Goal: Information Seeking & Learning: Learn about a topic

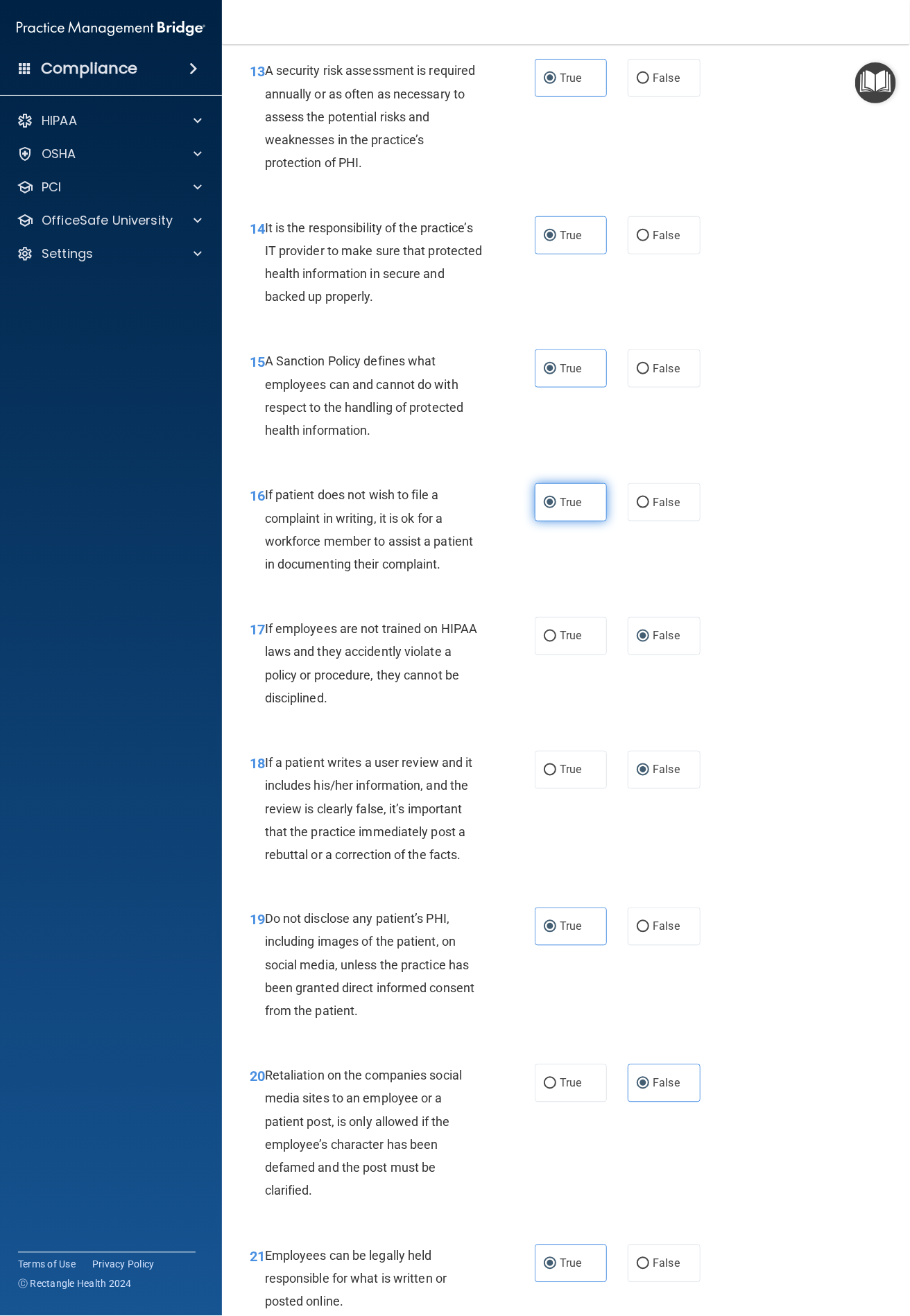
scroll to position [2745, 0]
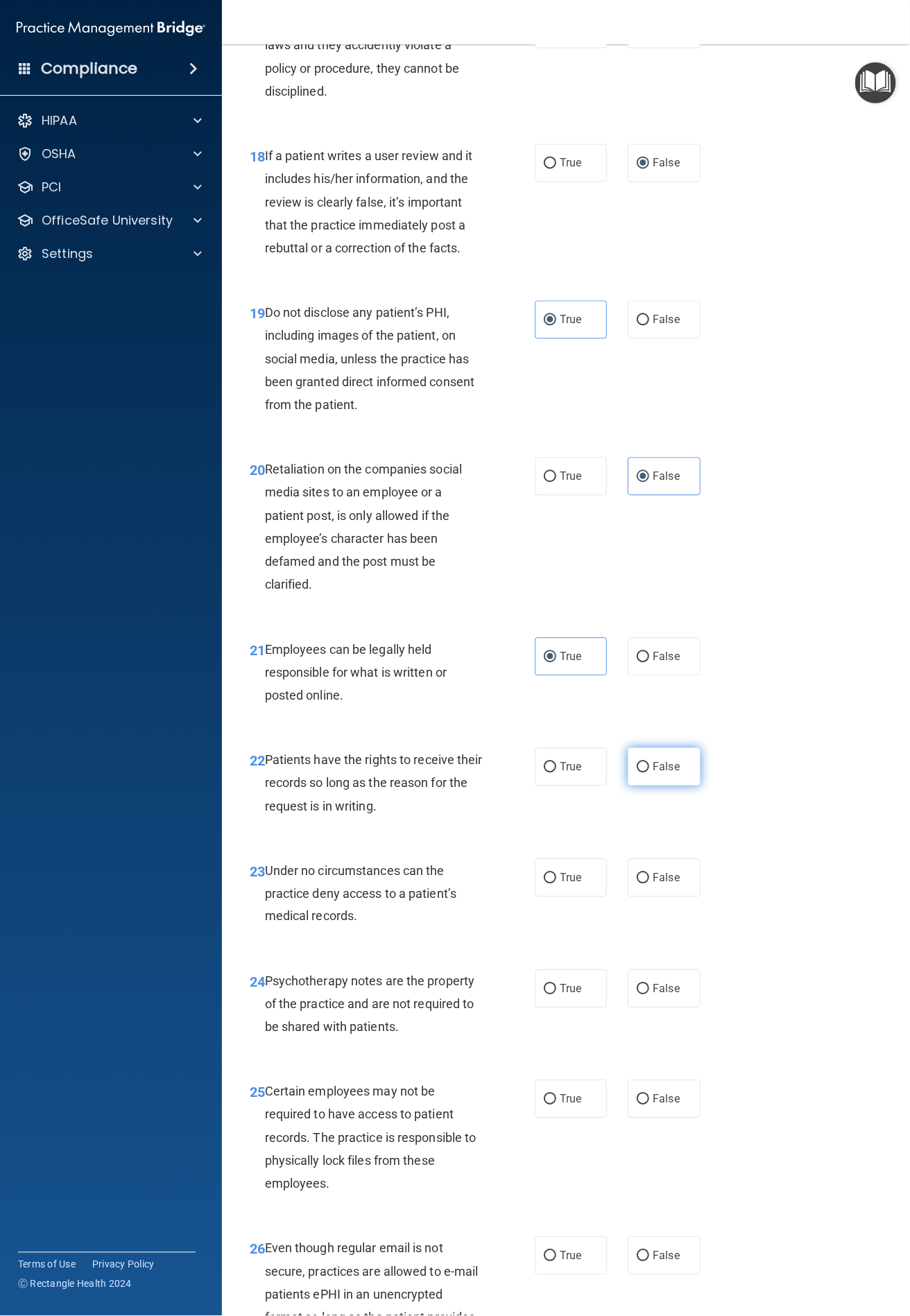
click at [637, 770] on input "False" at bounding box center [643, 768] width 13 height 10
radio input "true"
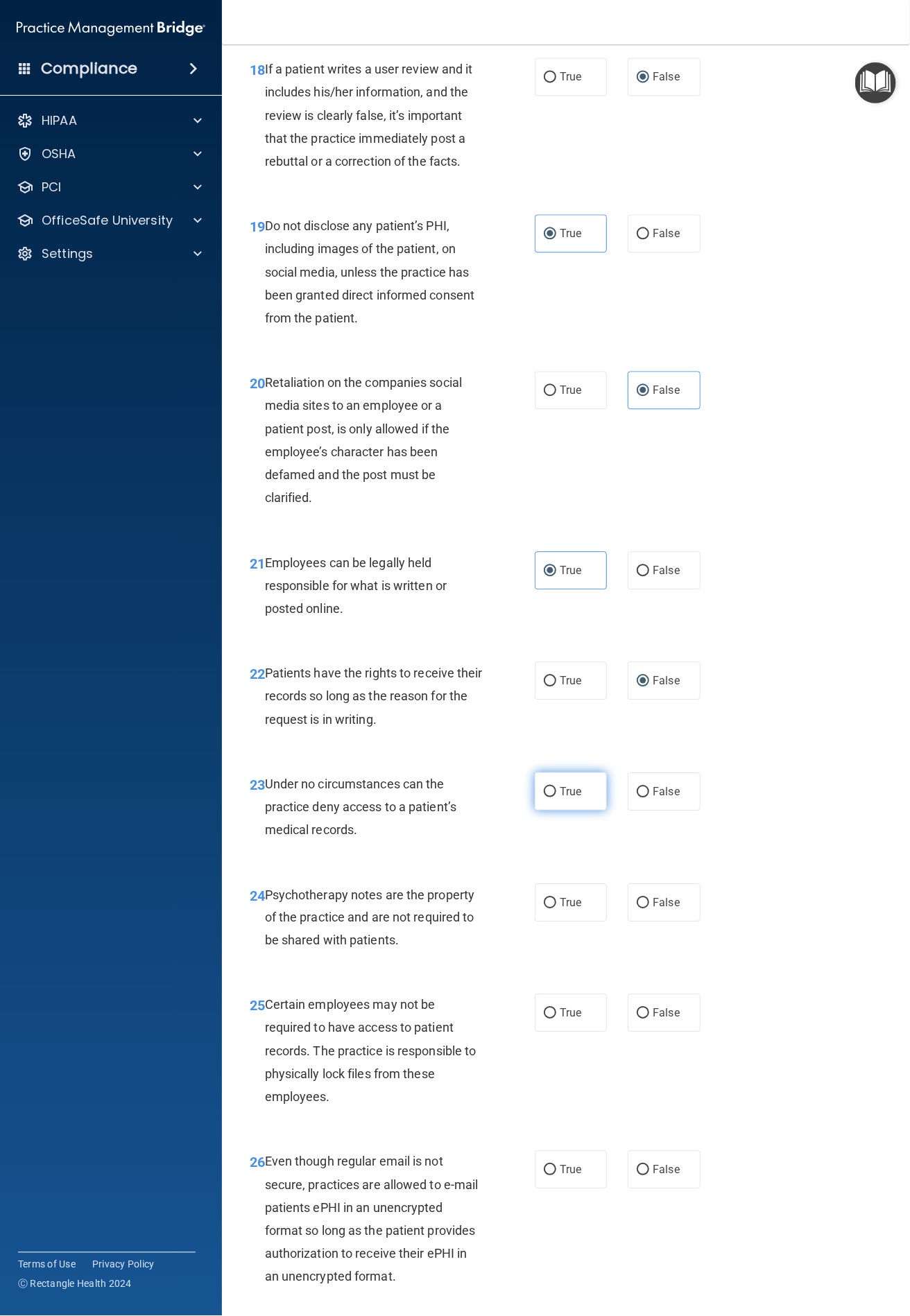
click at [550, 791] on label "True" at bounding box center [571, 791] width 73 height 38
click at [550, 791] on input "True" at bounding box center [550, 792] width 13 height 10
radio input "true"
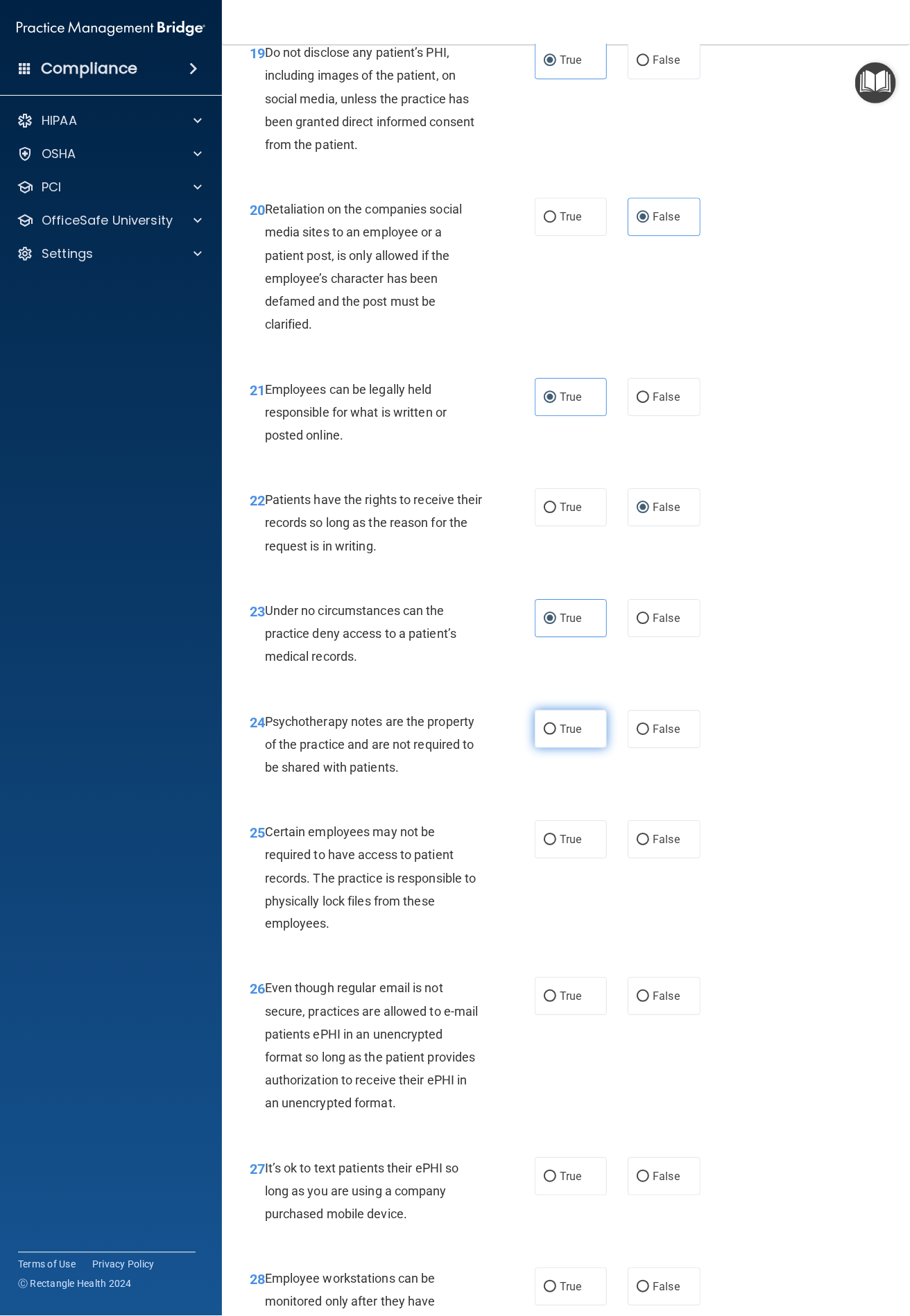
click at [550, 732] on label "True" at bounding box center [571, 728] width 73 height 38
click at [550, 732] on input "True" at bounding box center [550, 729] width 13 height 10
radio input "true"
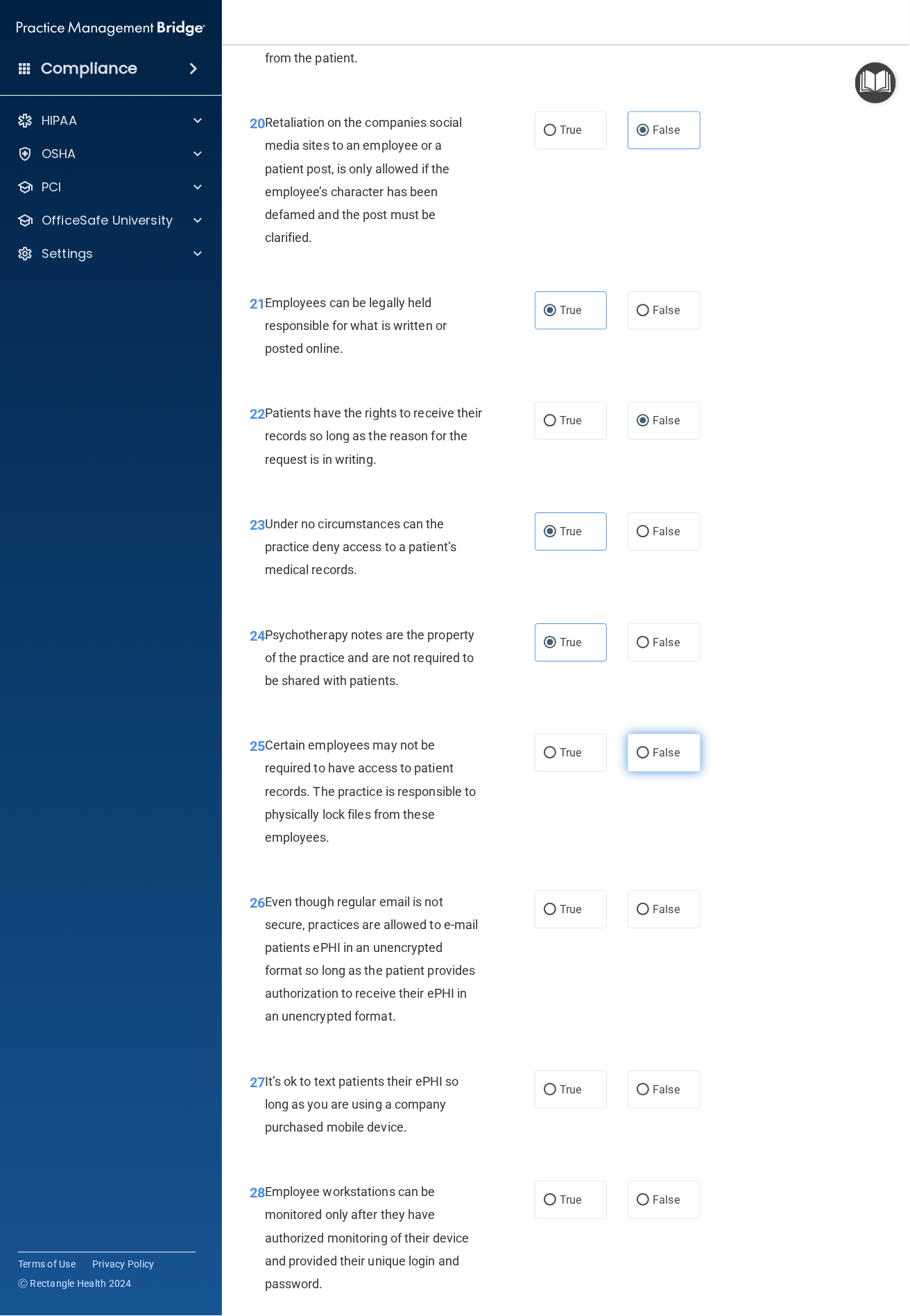
click at [637, 755] on input "False" at bounding box center [643, 753] width 13 height 10
radio input "true"
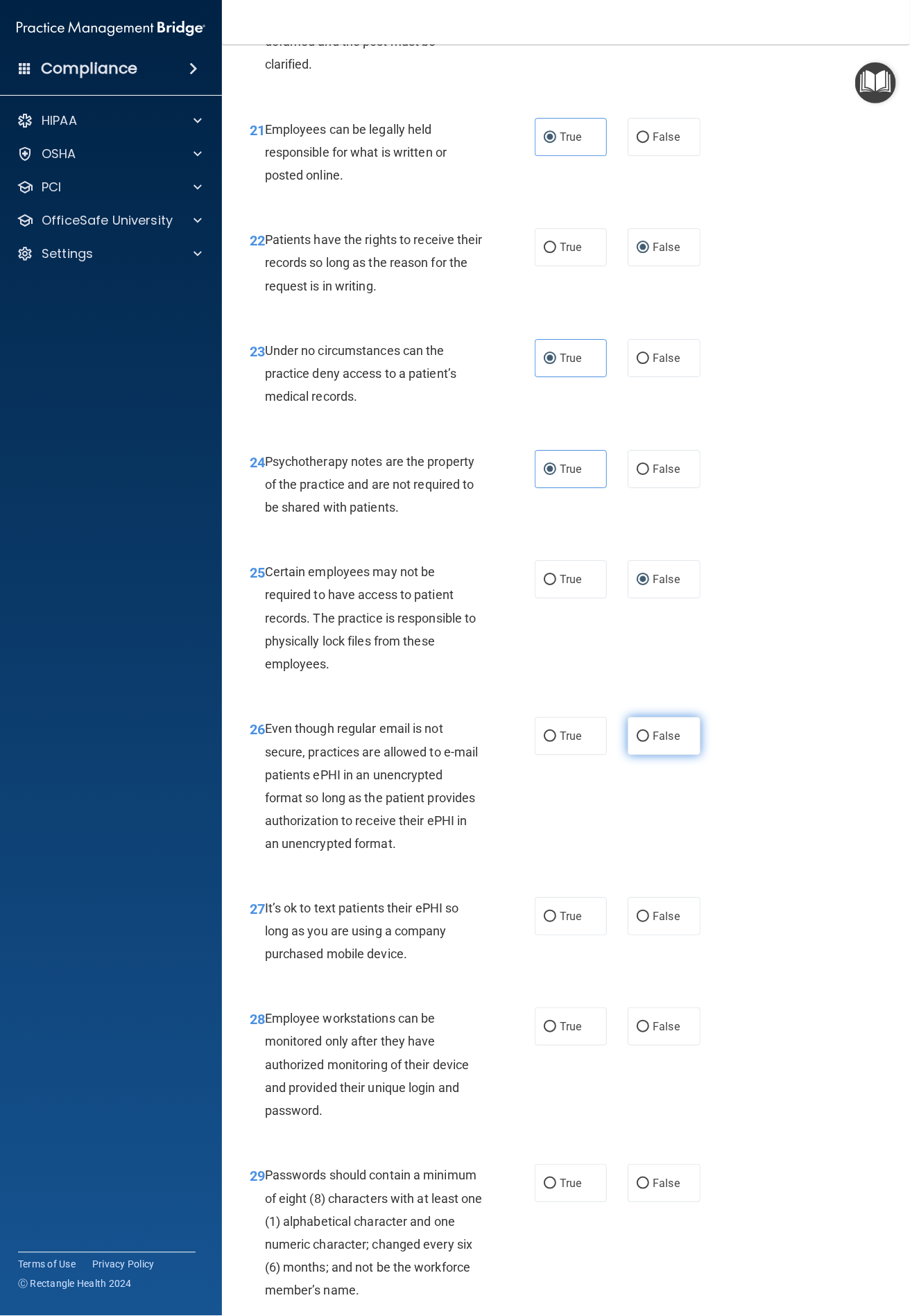
click at [639, 728] on label "False" at bounding box center [664, 735] width 73 height 38
click at [639, 732] on input "False" at bounding box center [643, 737] width 13 height 10
radio input "true"
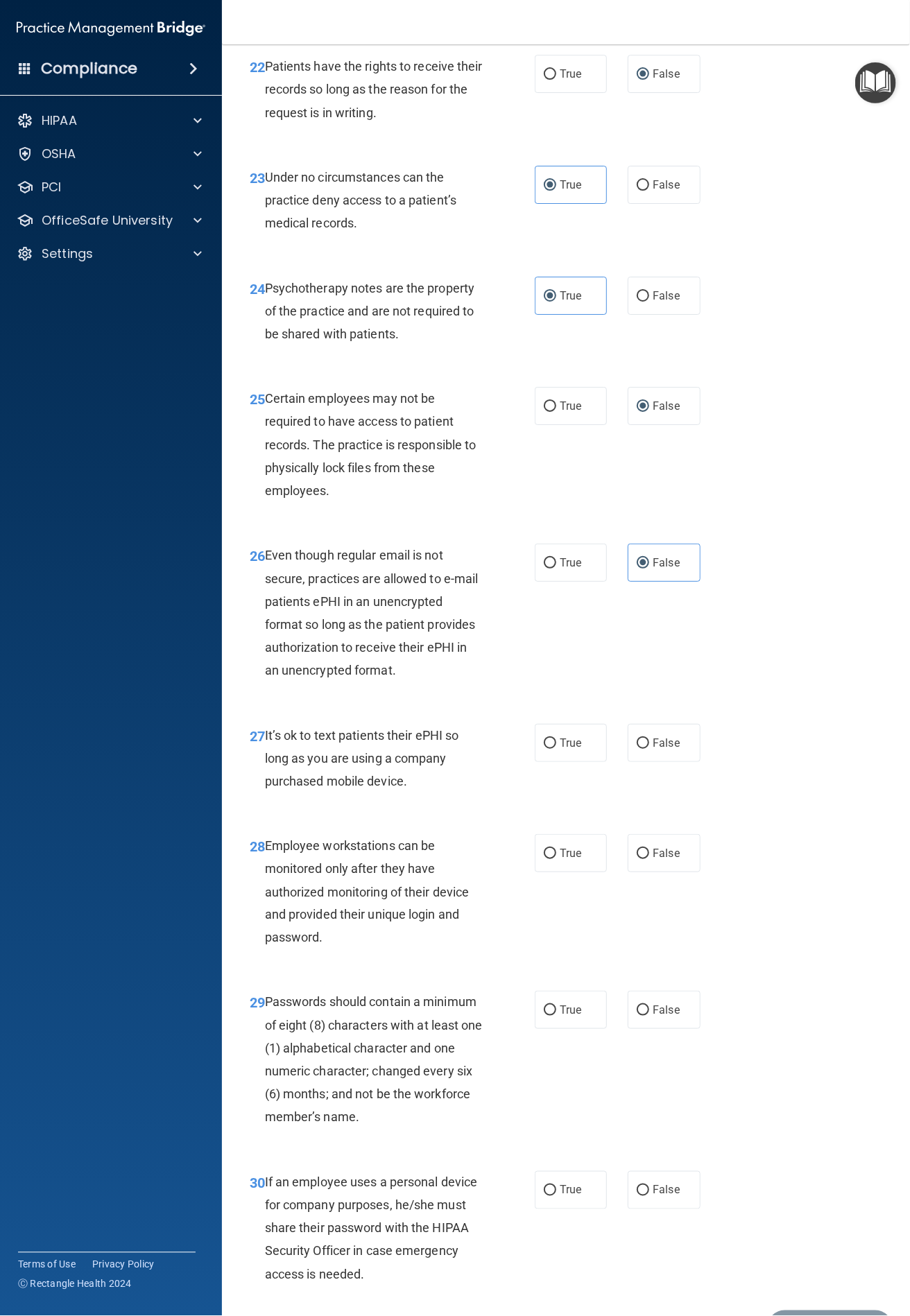
scroll to position [3525, 0]
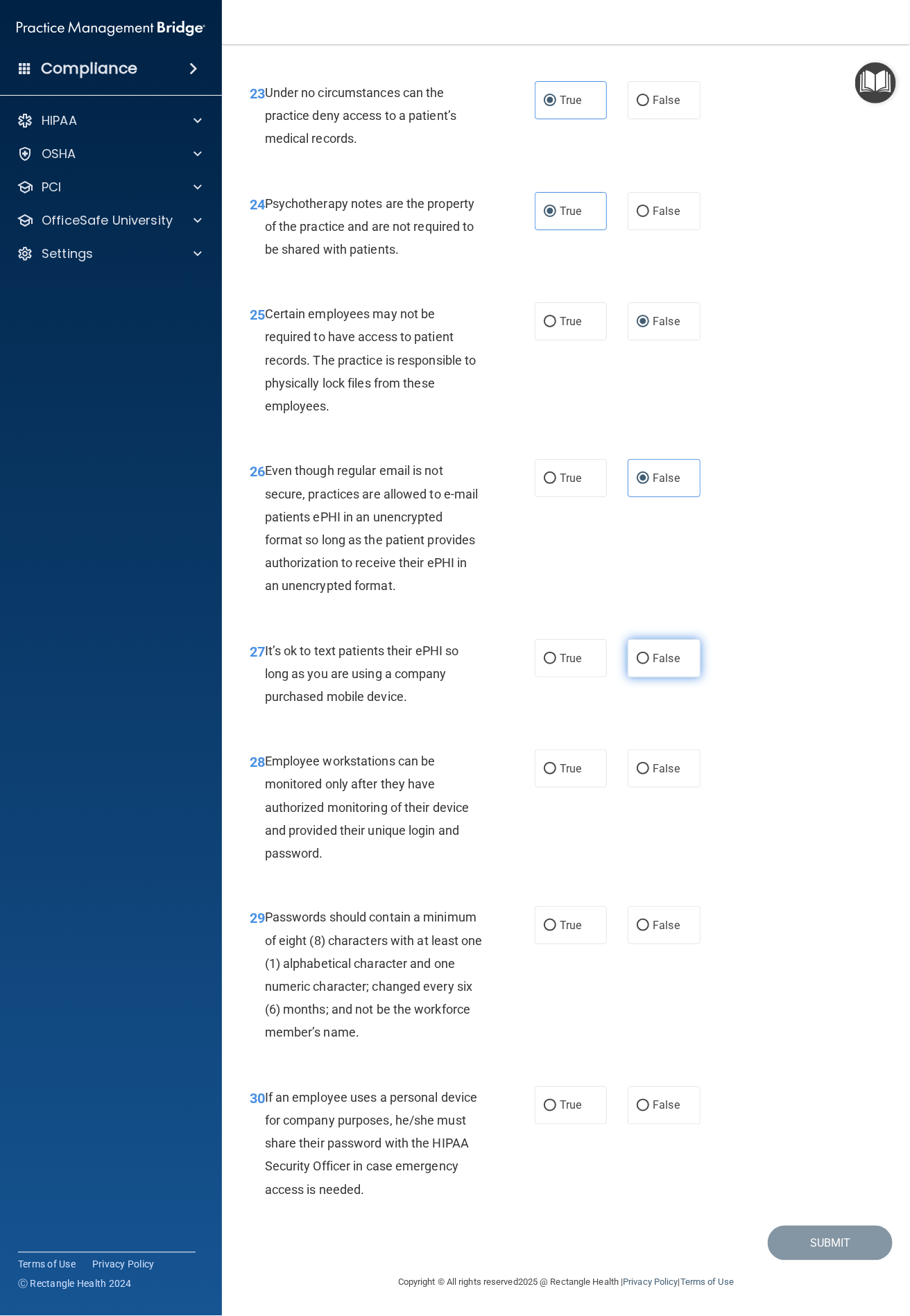
click at [653, 656] on span "False" at bounding box center [666, 658] width 27 height 13
click at [649, 656] on input "False" at bounding box center [643, 658] width 13 height 10
radio input "true"
click at [572, 766] on span "True" at bounding box center [570, 769] width 21 height 13
click at [556, 766] on input "True" at bounding box center [550, 769] width 13 height 10
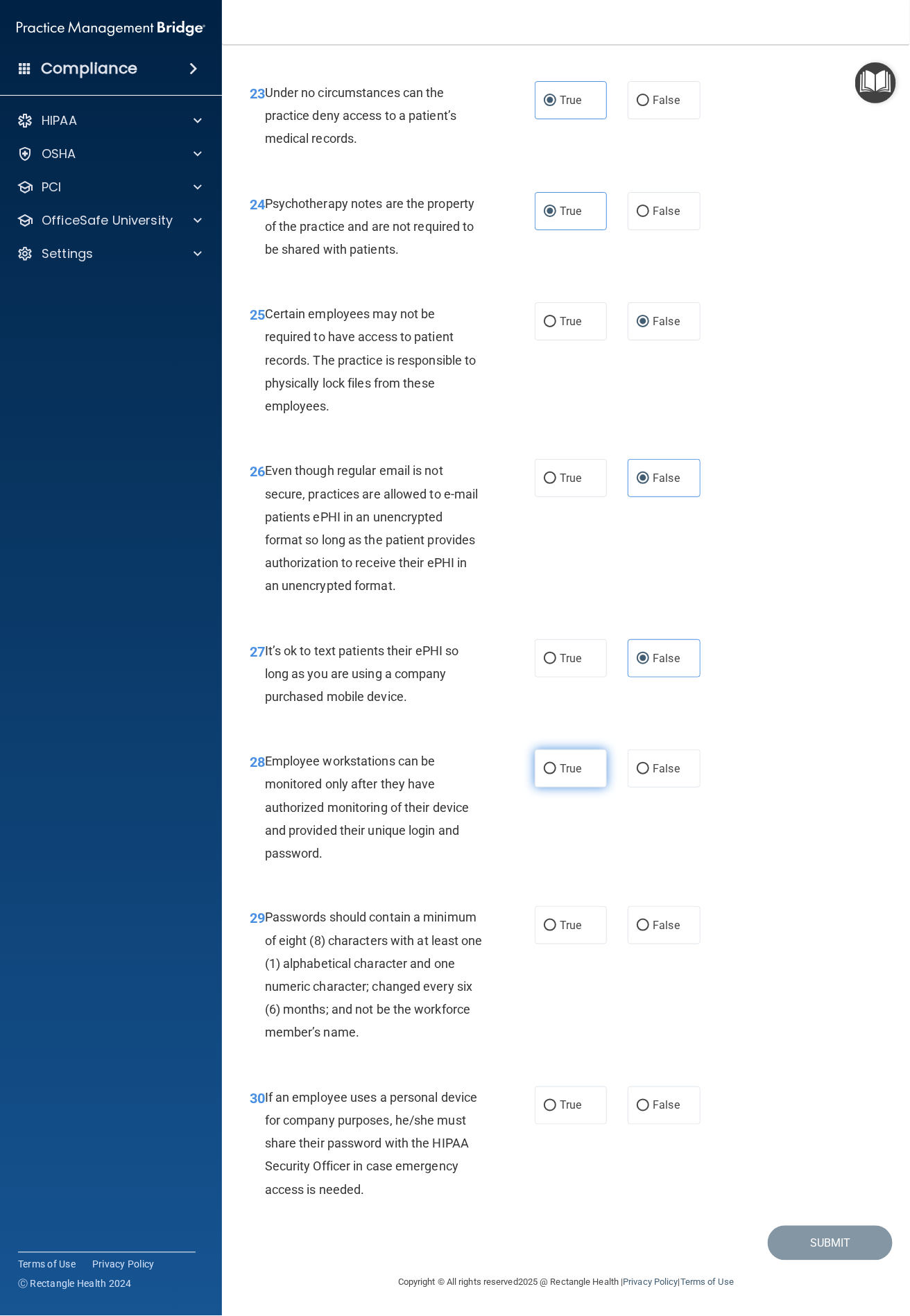
radio input "true"
click at [567, 931] on span "True" at bounding box center [570, 926] width 21 height 13
click at [556, 931] on input "True" at bounding box center [550, 926] width 13 height 10
radio input "true"
click at [642, 1104] on label "False" at bounding box center [664, 1105] width 73 height 38
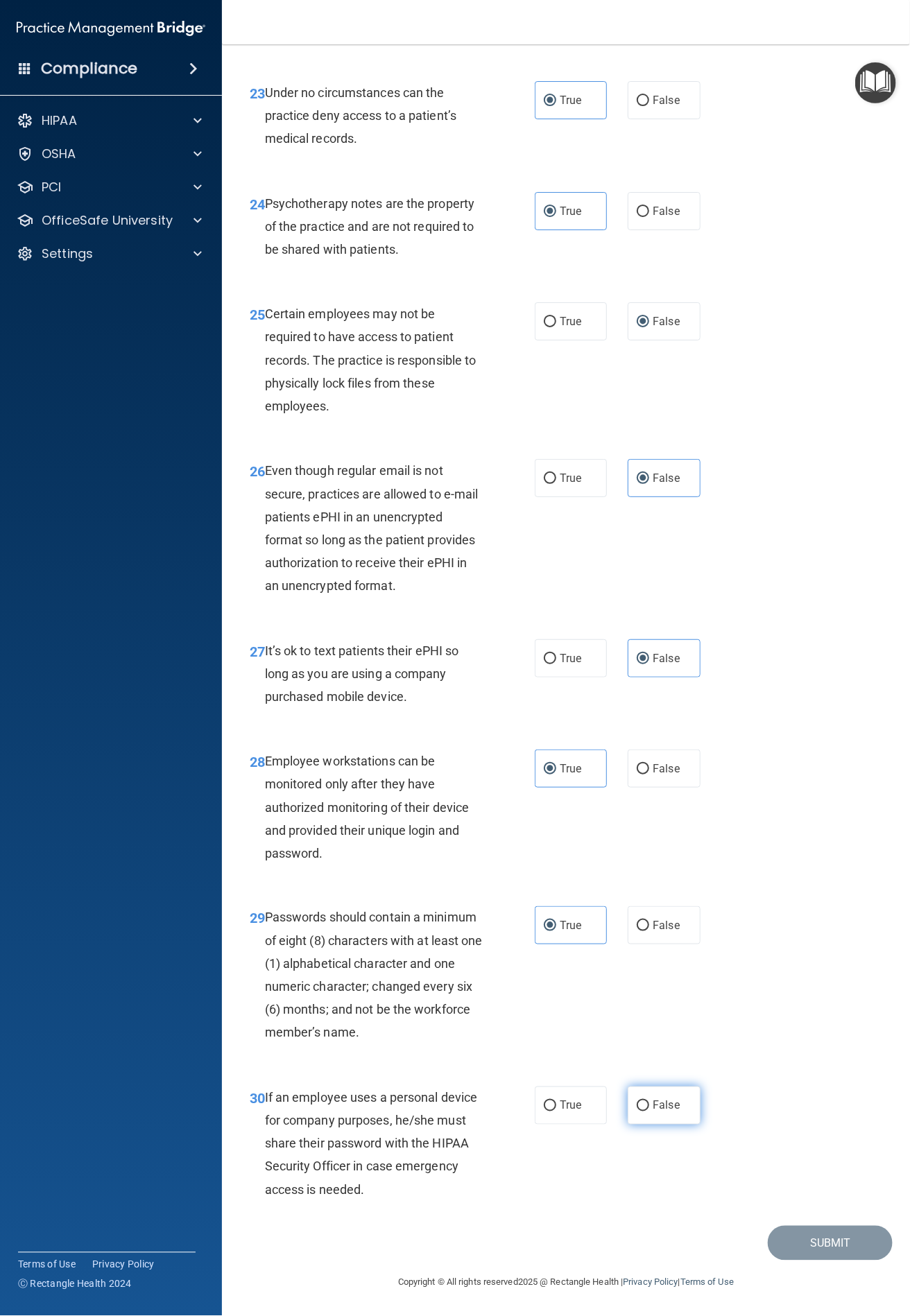
click at [642, 1104] on input "False" at bounding box center [643, 1106] width 13 height 10
radio input "true"
click at [786, 1243] on button "Submit" at bounding box center [830, 1243] width 125 height 35
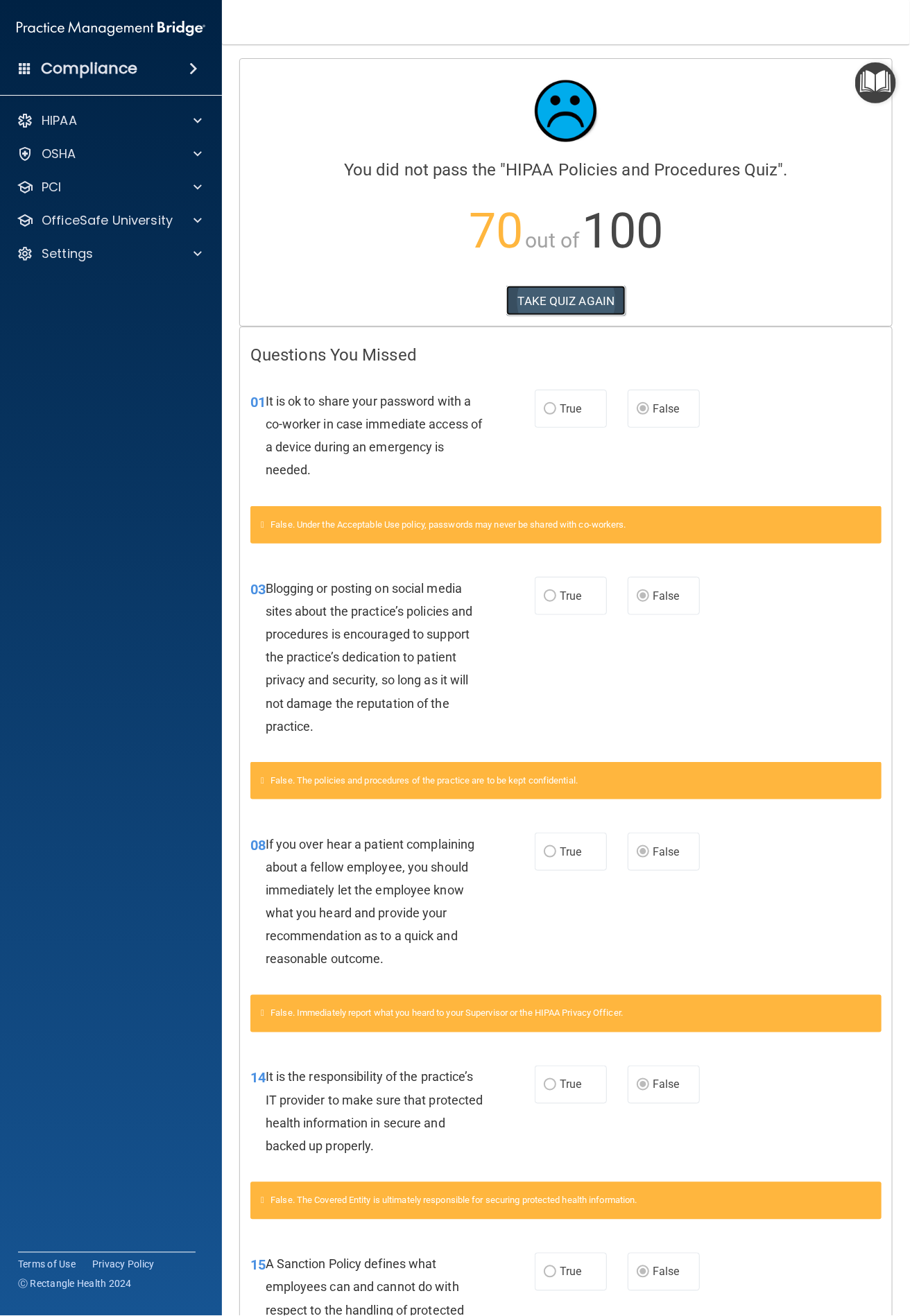
click at [571, 290] on button "TAKE QUIZ AGAIN" at bounding box center [566, 301] width 120 height 30
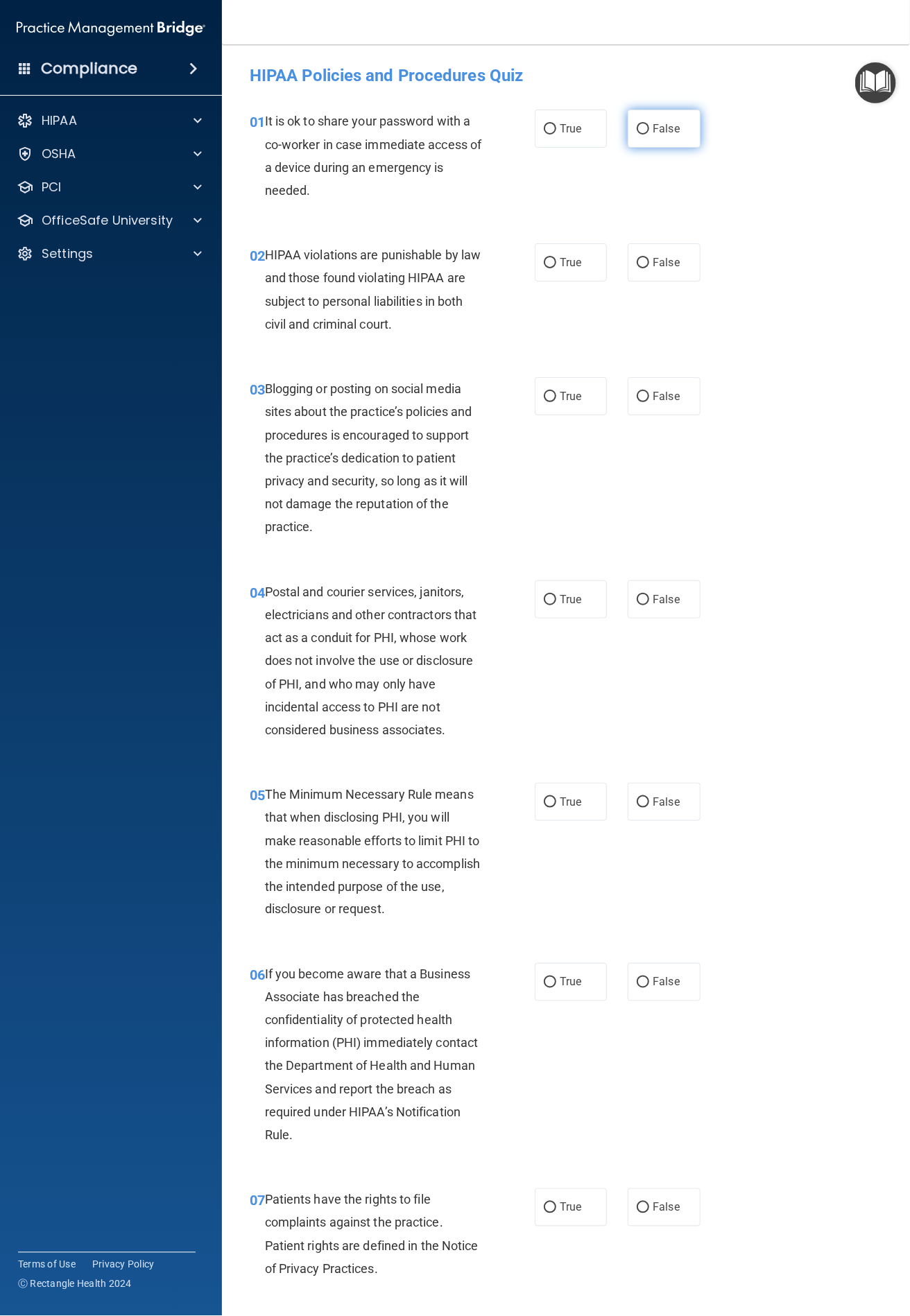
click at [637, 128] on input "False" at bounding box center [643, 129] width 13 height 10
radio input "true"
click at [560, 256] on span "True" at bounding box center [570, 262] width 21 height 13
click at [556, 258] on input "True" at bounding box center [550, 263] width 13 height 10
radio input "true"
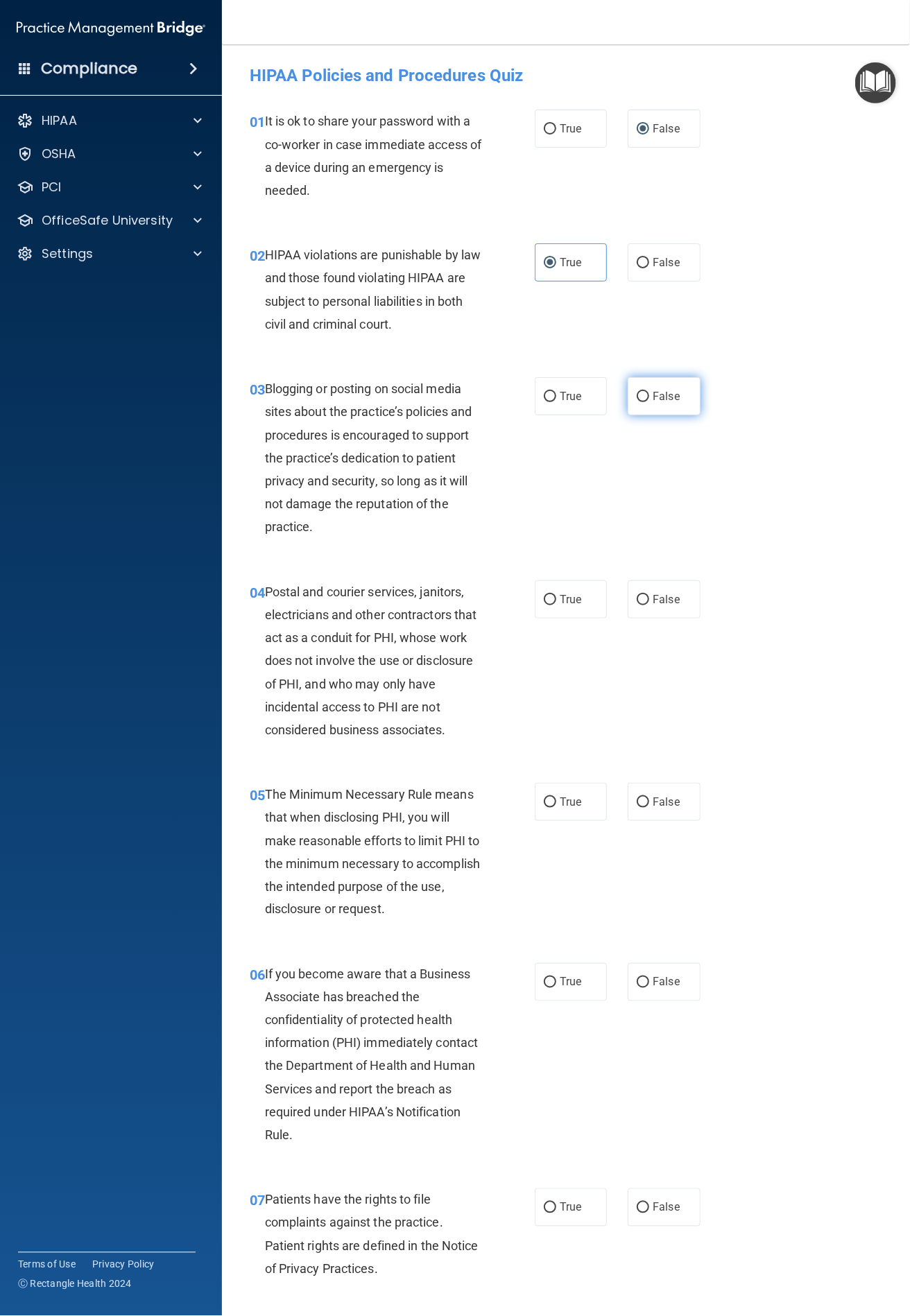
click at [637, 402] on input "False" at bounding box center [643, 397] width 13 height 10
radio input "true"
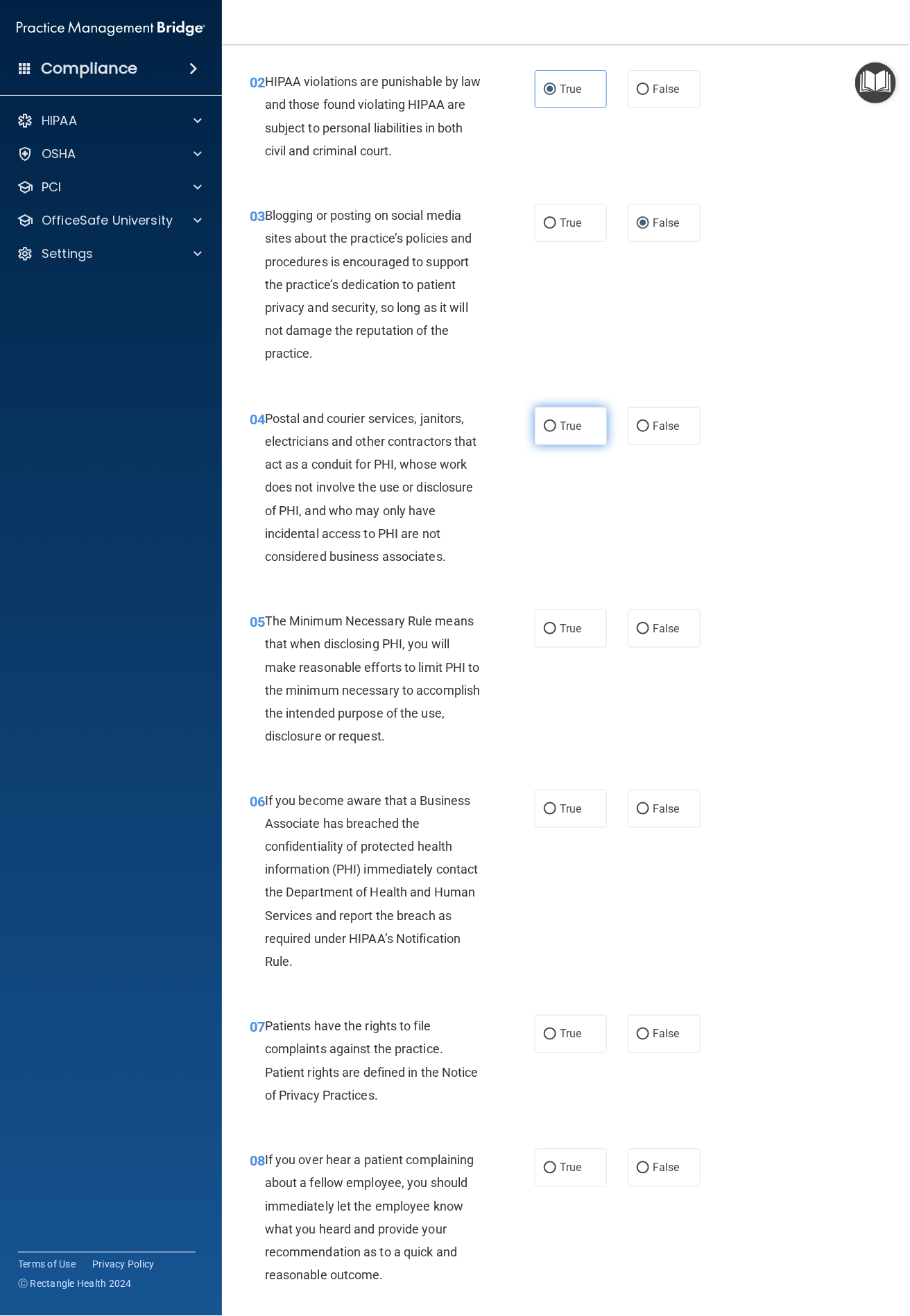
click at [563, 421] on span "True" at bounding box center [570, 426] width 21 height 13
click at [556, 422] on input "True" at bounding box center [550, 427] width 13 height 10
radio input "true"
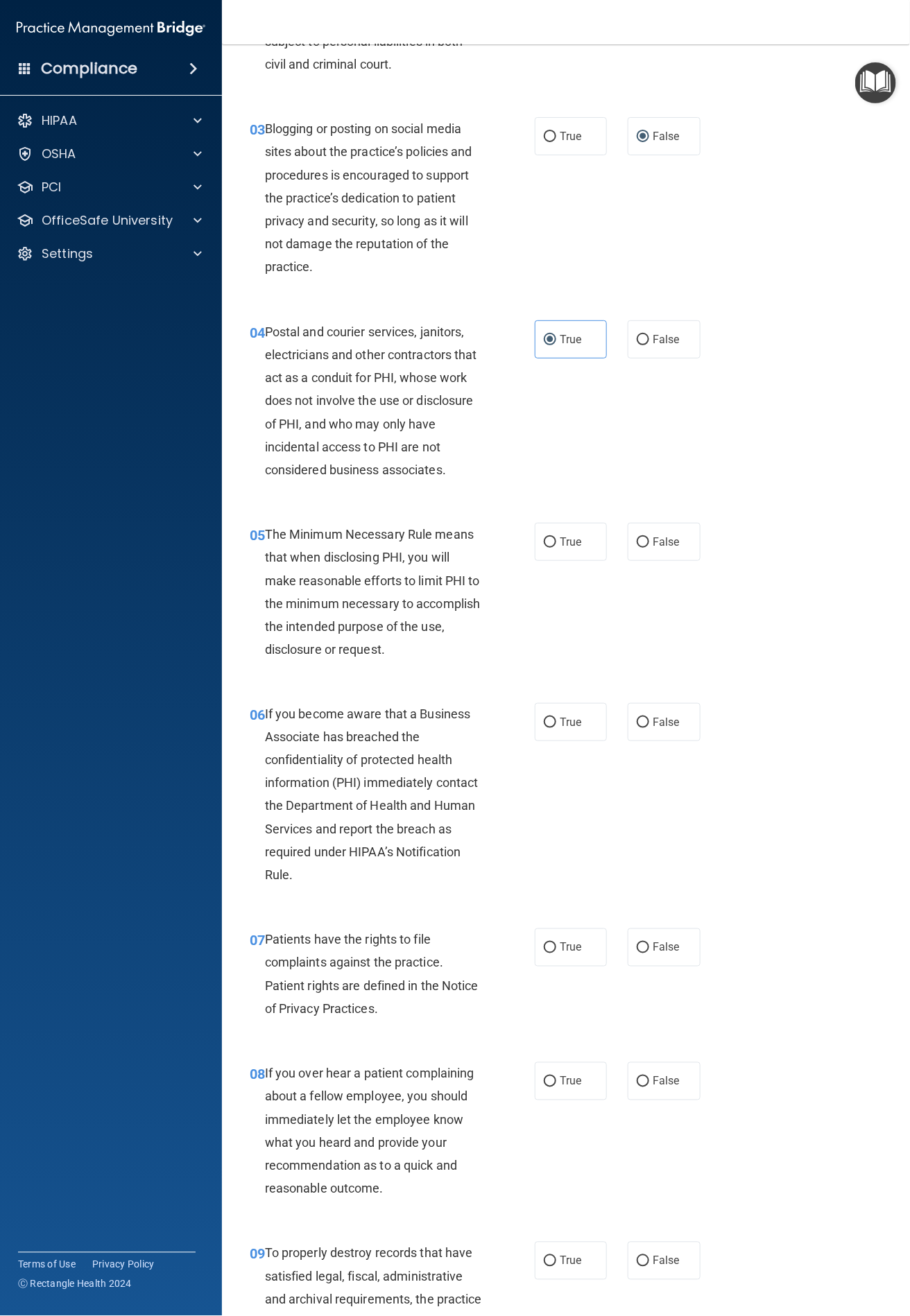
scroll to position [346, 0]
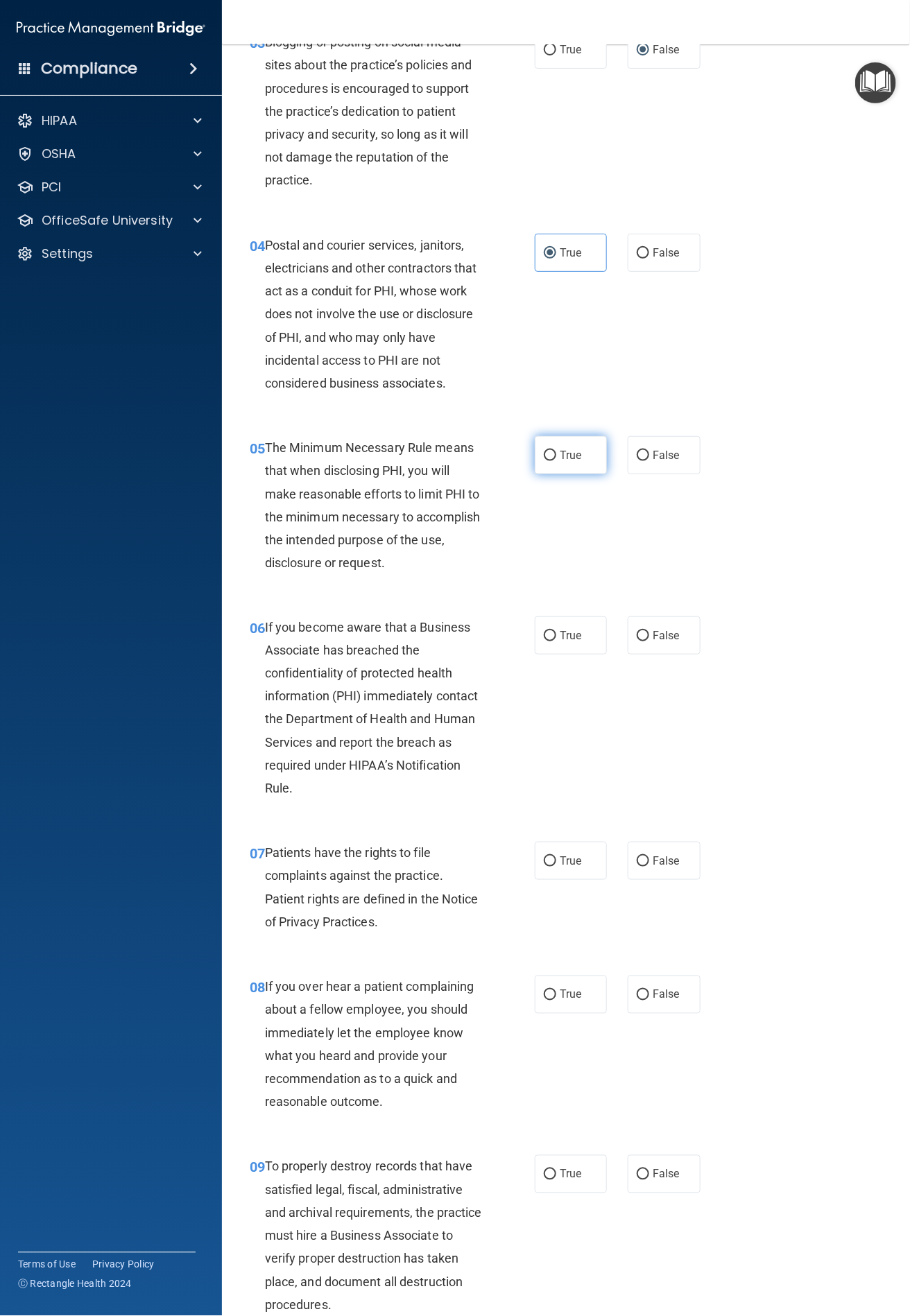
click at [535, 447] on label "True" at bounding box center [571, 454] width 73 height 38
click at [544, 450] on input "True" at bounding box center [550, 455] width 13 height 10
radio input "true"
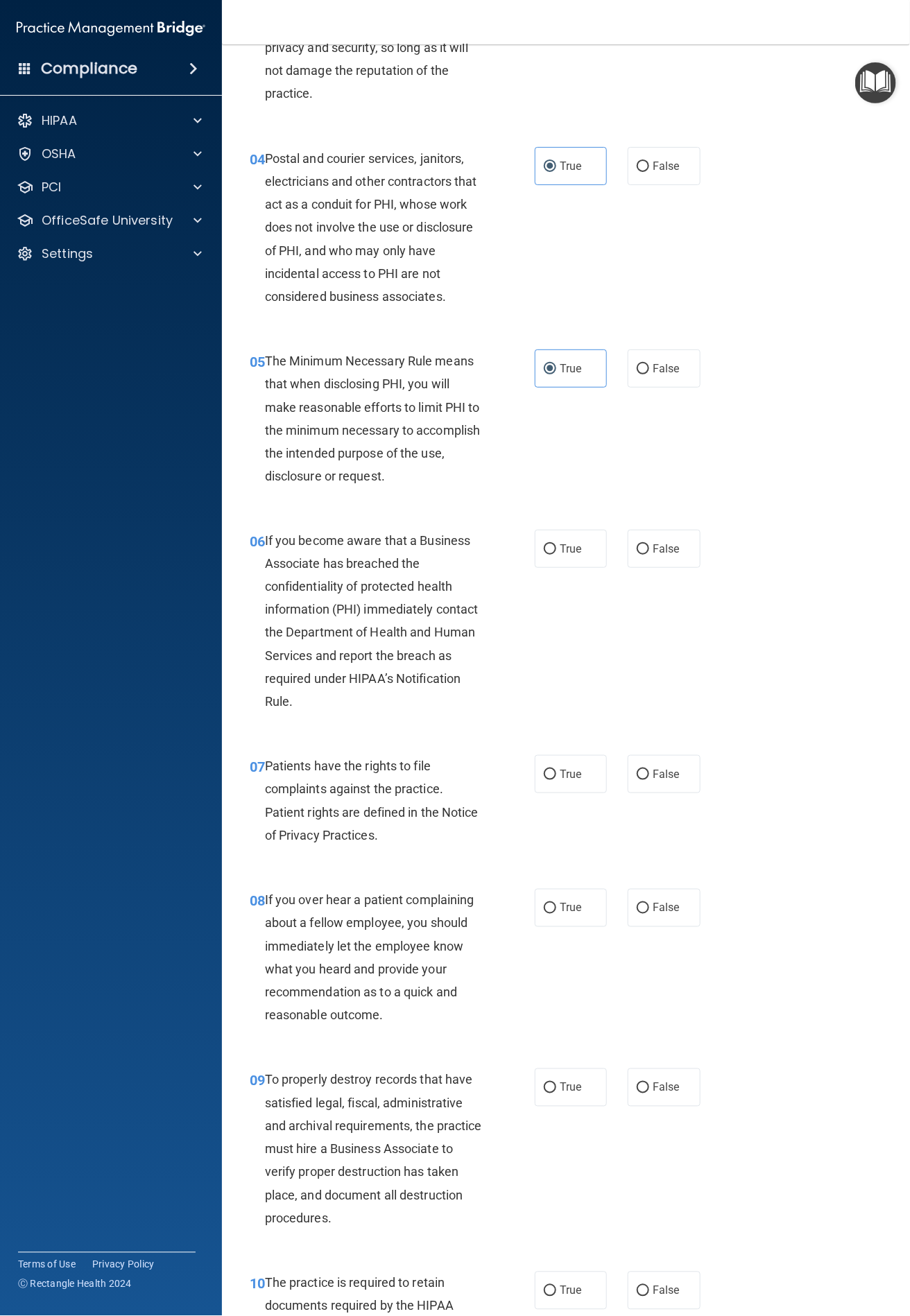
scroll to position [520, 0]
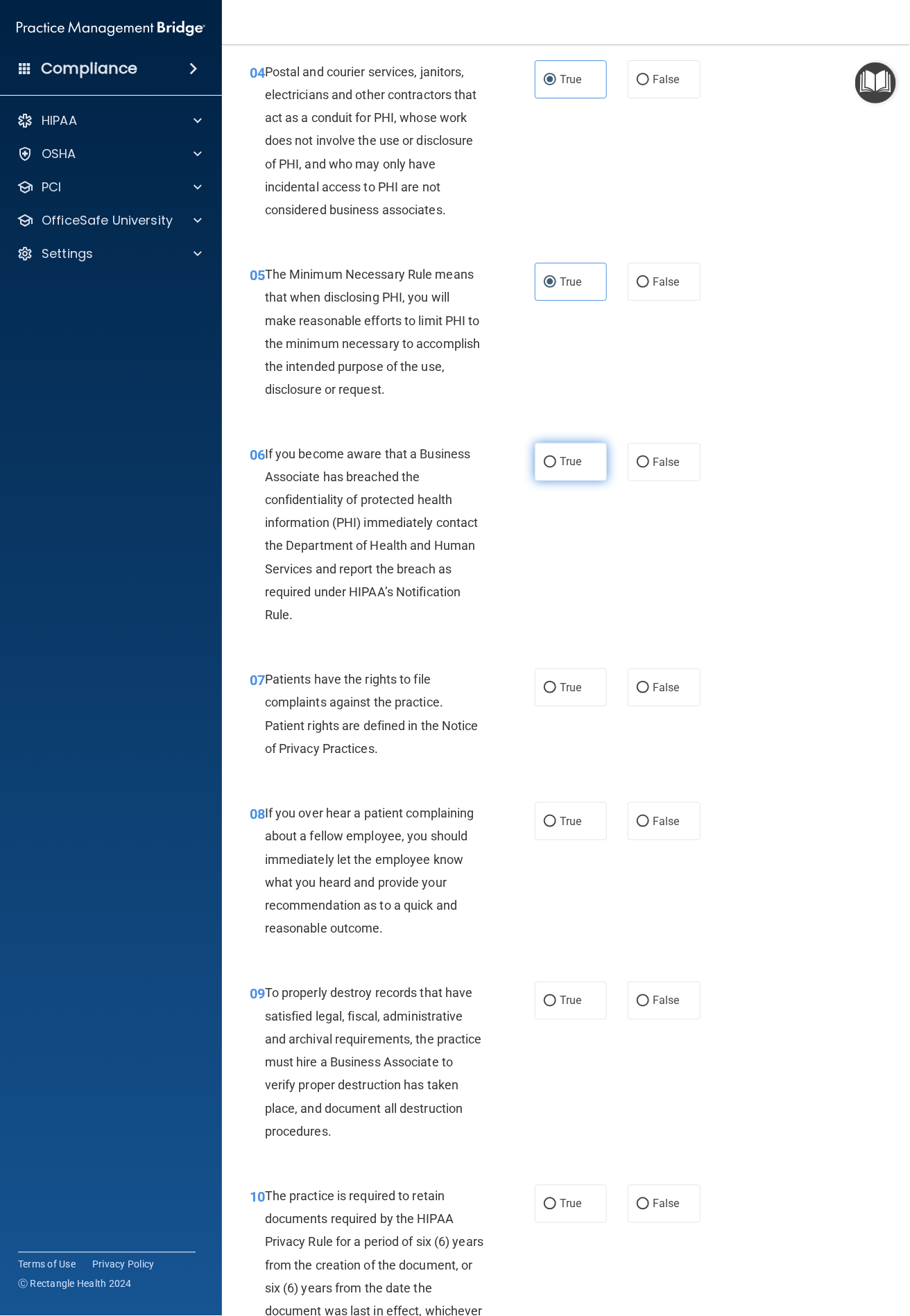
click at [545, 458] on input "True" at bounding box center [550, 463] width 13 height 10
radio input "true"
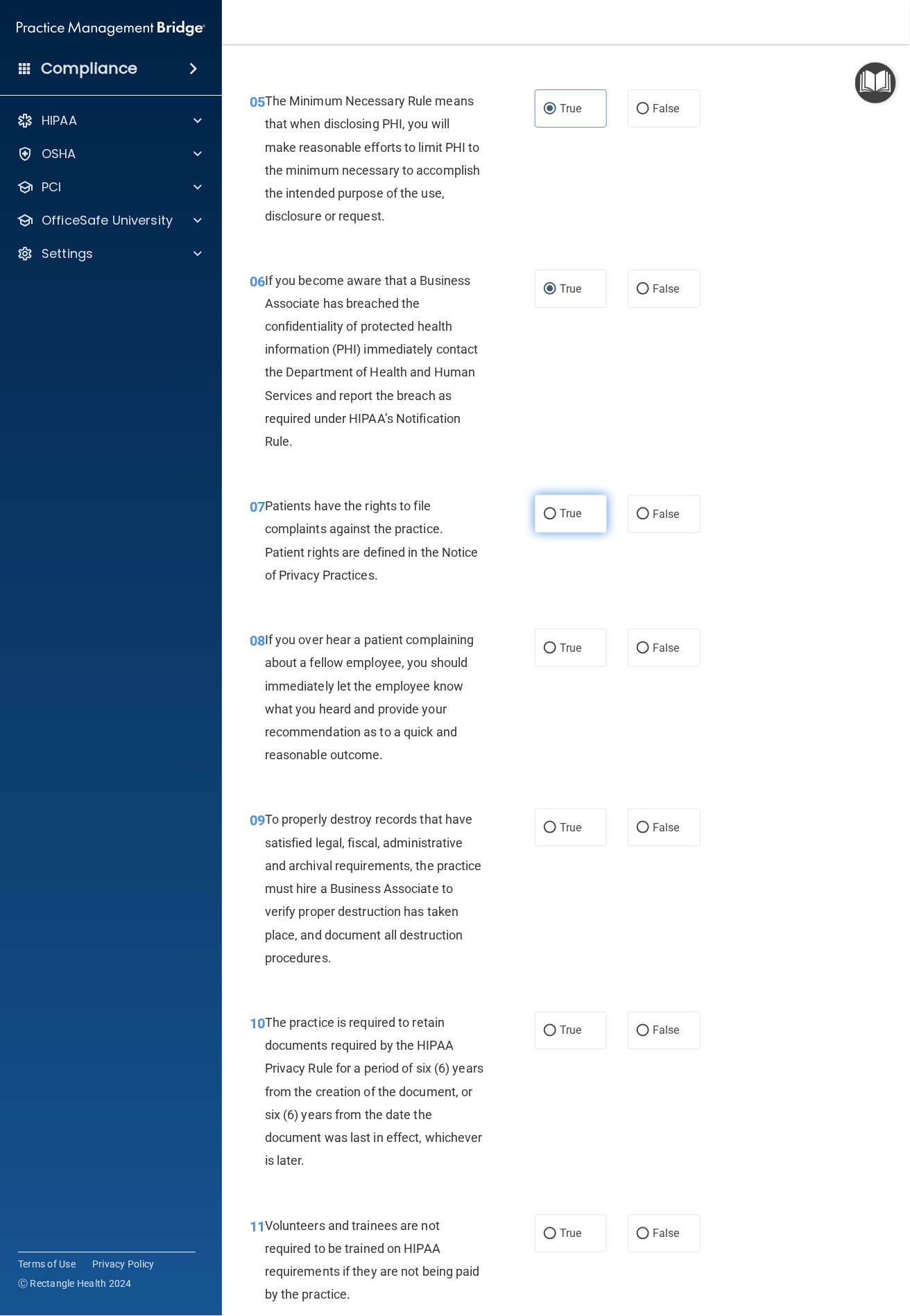
click at [547, 511] on input "True" at bounding box center [550, 514] width 13 height 10
radio input "true"
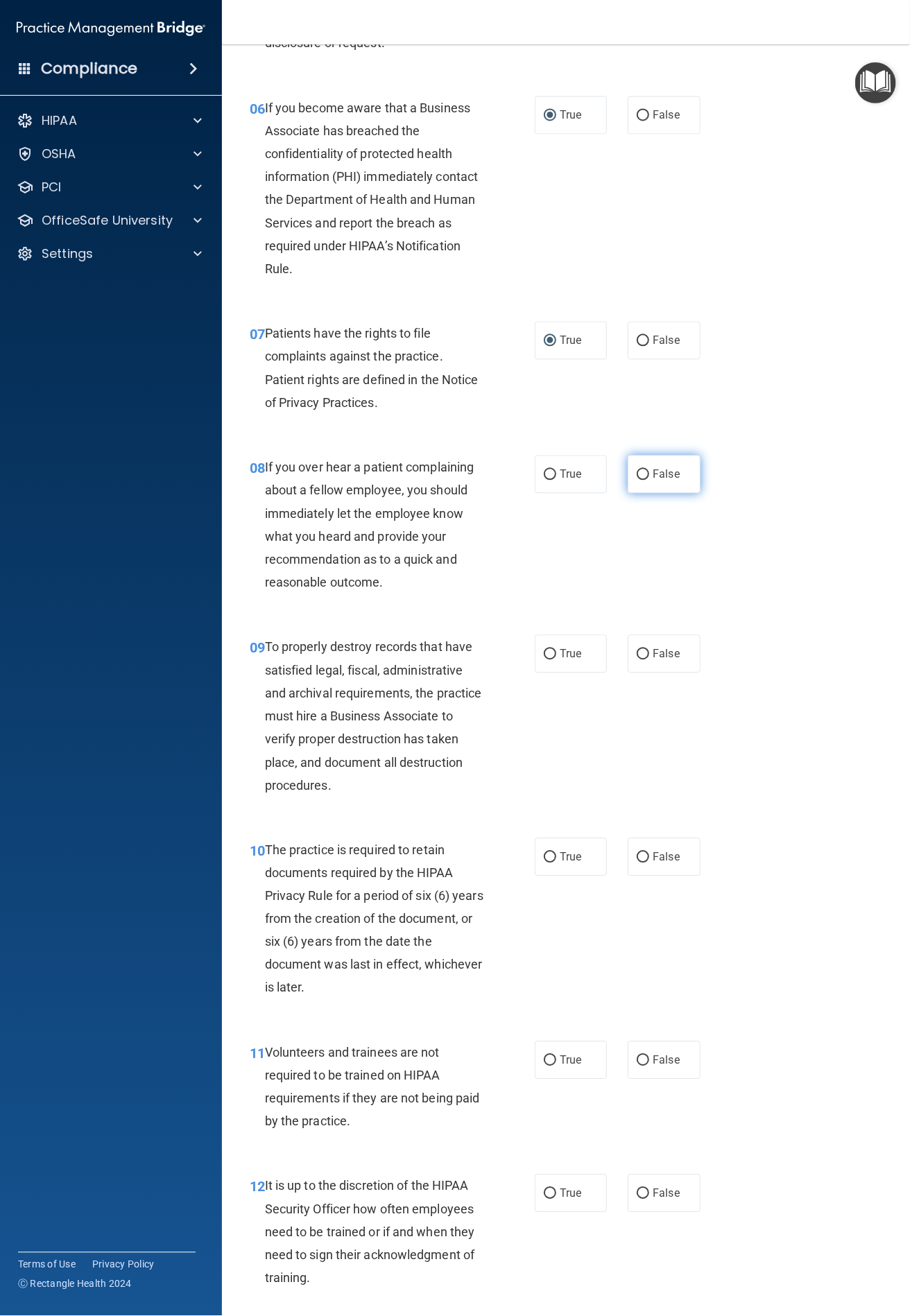
click at [639, 480] on input "False" at bounding box center [643, 475] width 13 height 10
radio input "true"
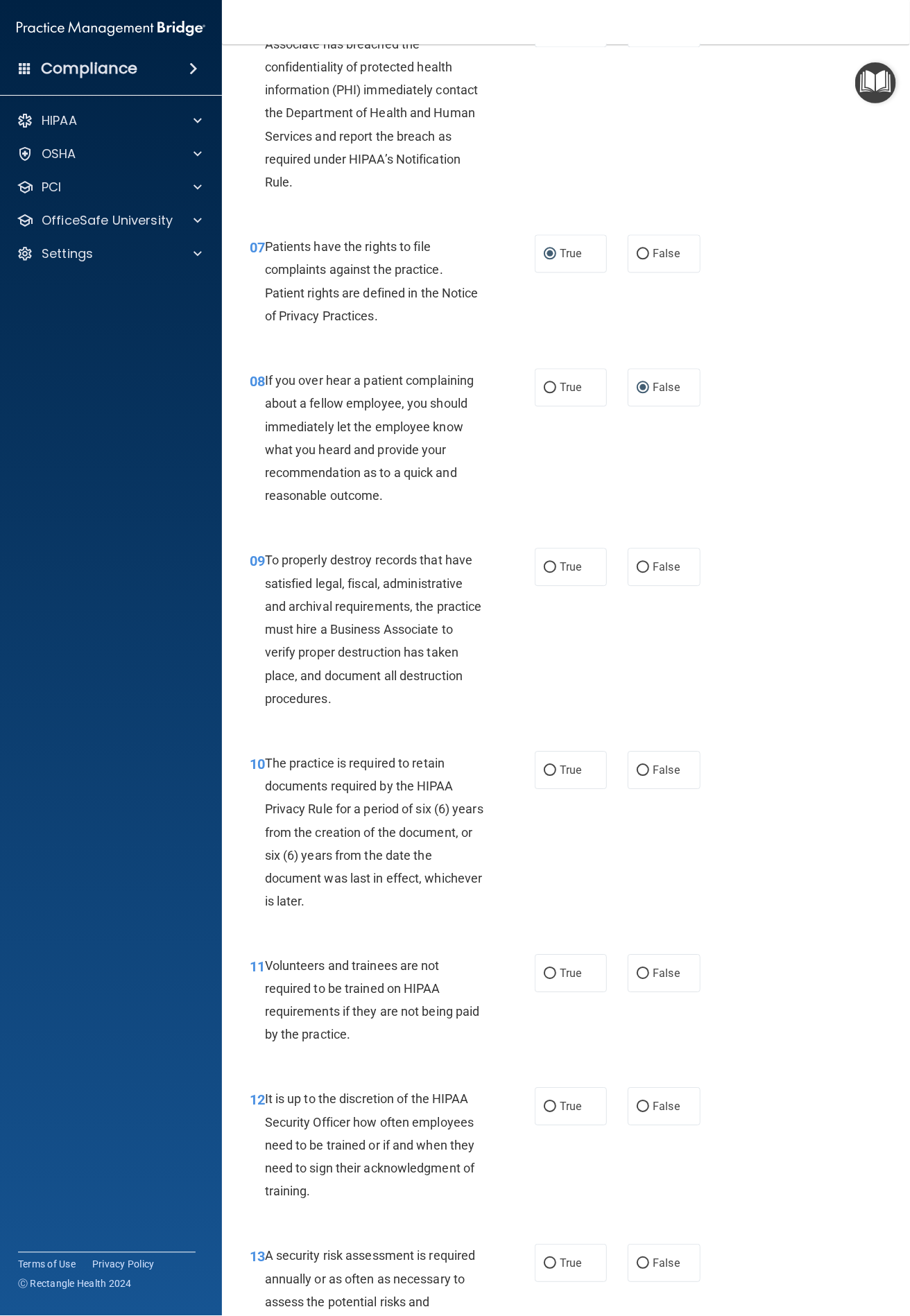
scroll to position [1039, 0]
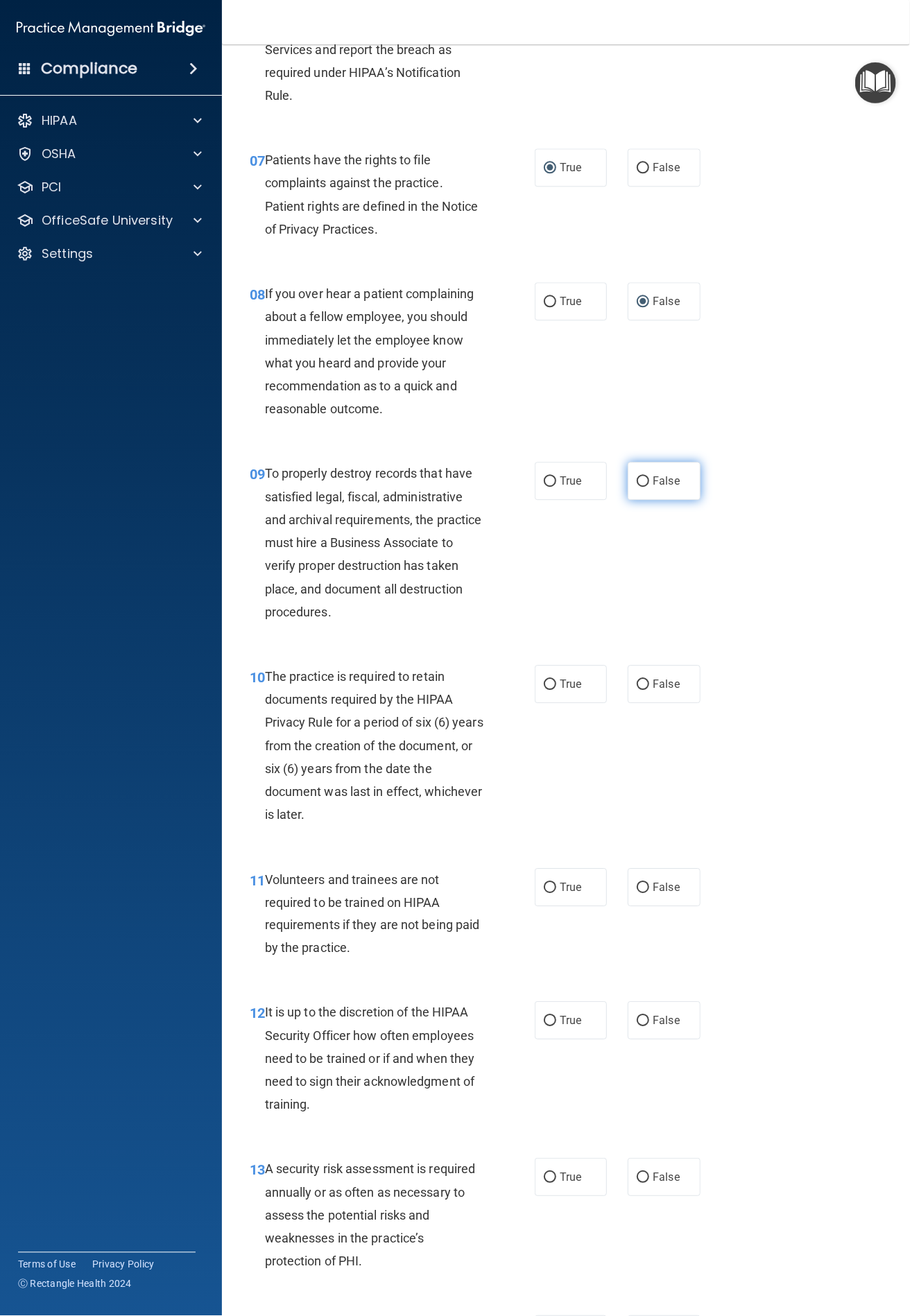
click at [632, 489] on label "False" at bounding box center [664, 481] width 73 height 38
click at [637, 486] on input "False" at bounding box center [643, 481] width 13 height 10
radio input "true"
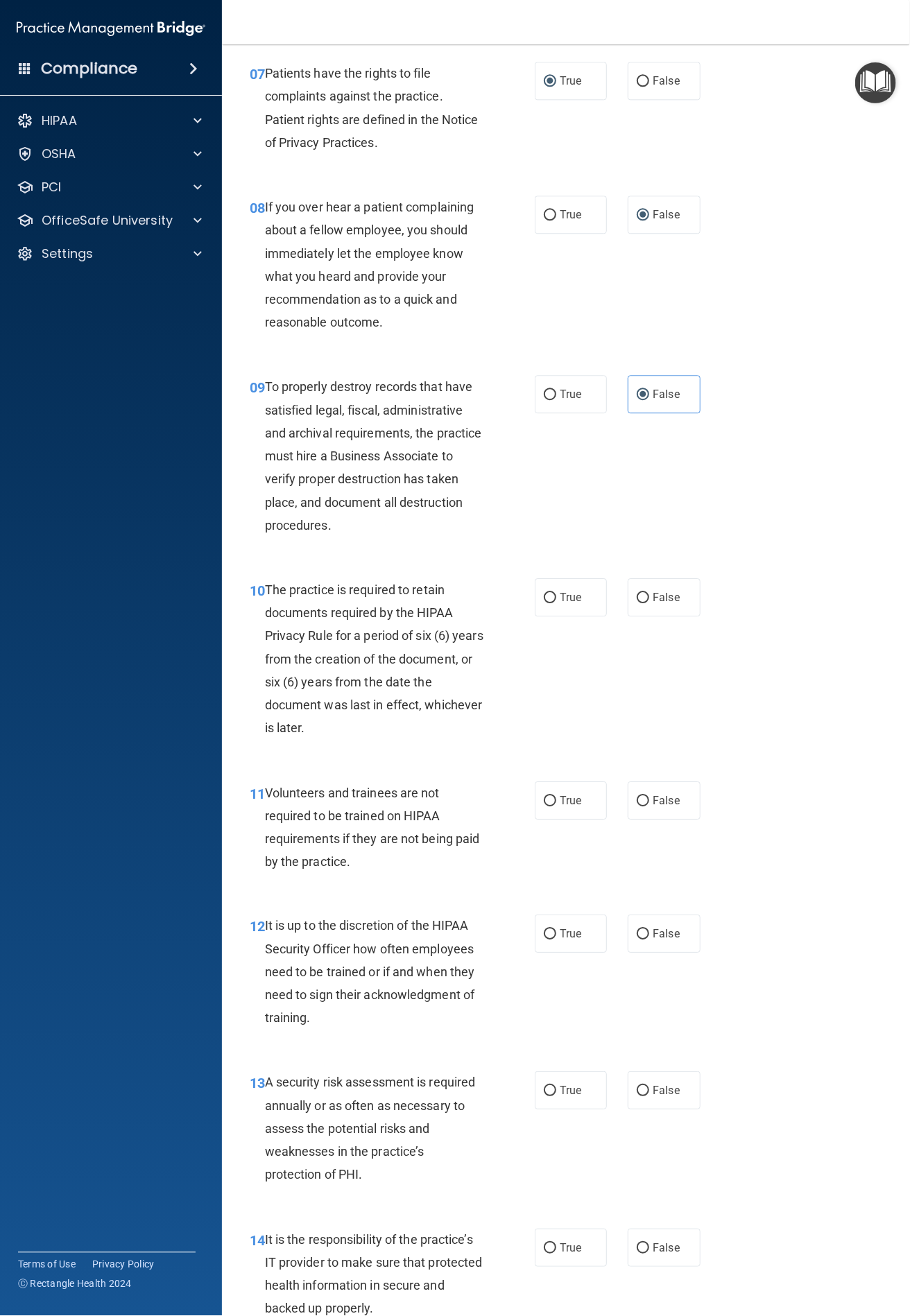
scroll to position [1213, 0]
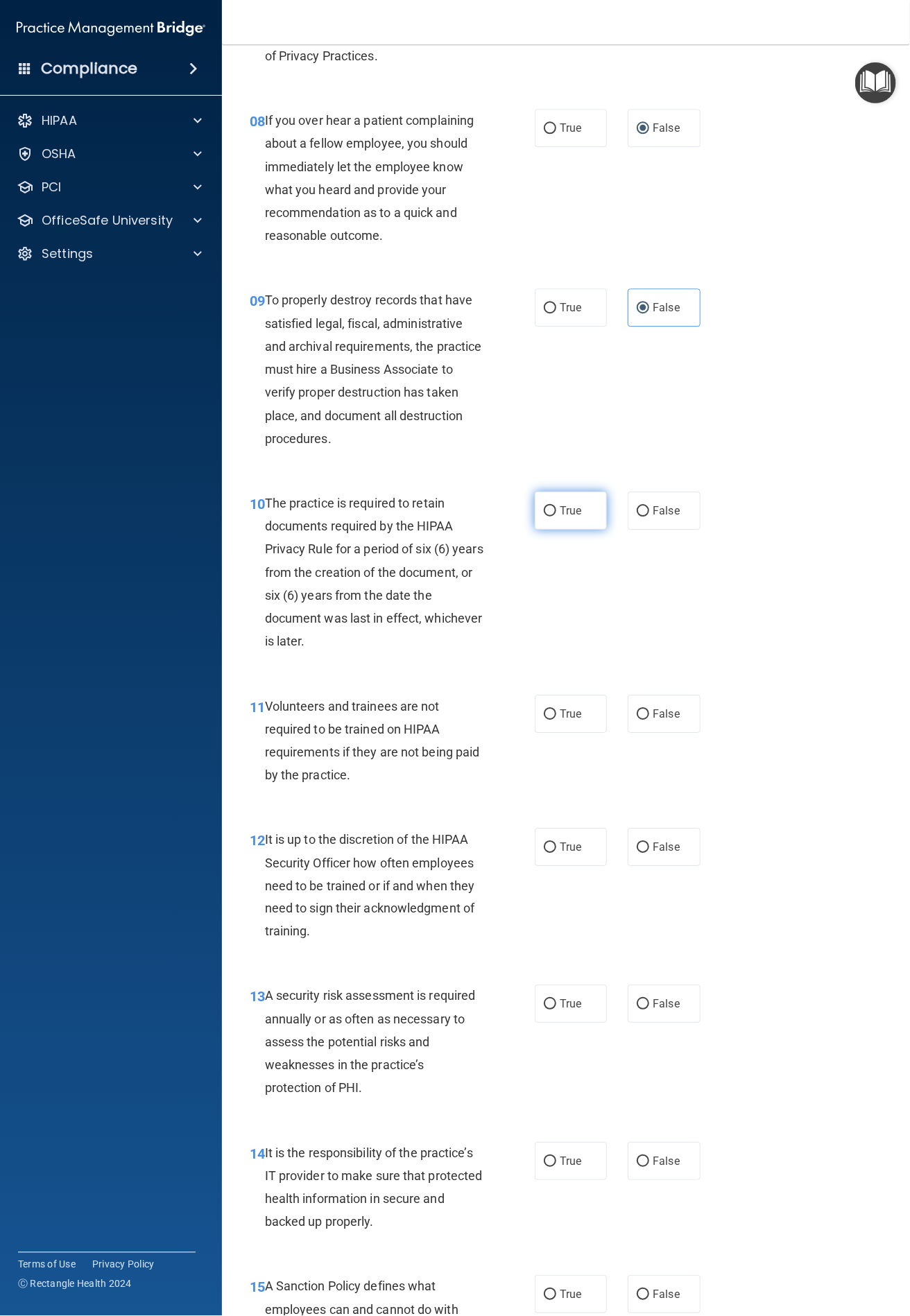
click at [545, 502] on label "True" at bounding box center [571, 510] width 73 height 38
click at [545, 506] on input "True" at bounding box center [550, 511] width 13 height 10
radio input "true"
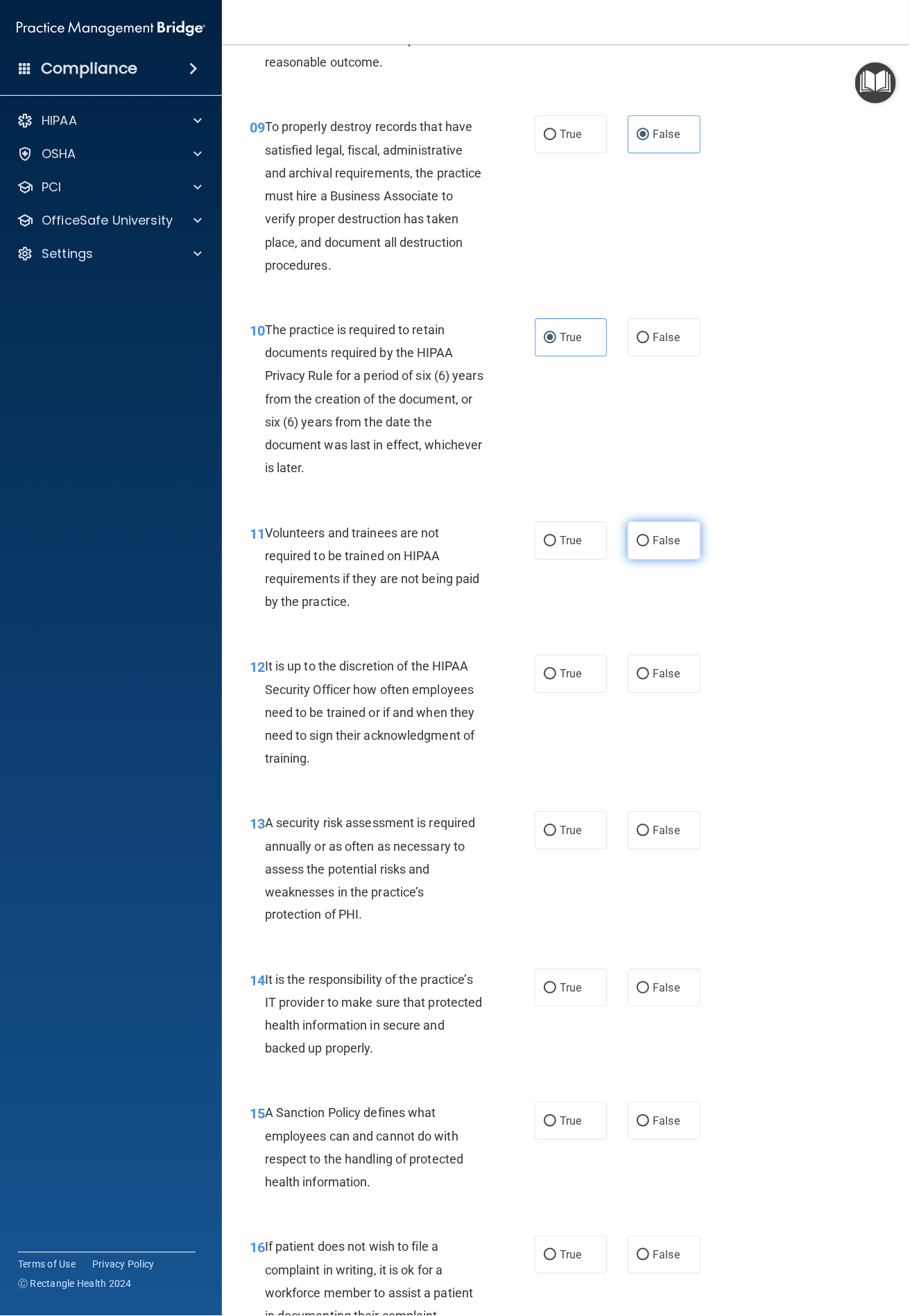
click at [637, 539] on input "False" at bounding box center [643, 541] width 13 height 10
radio input "true"
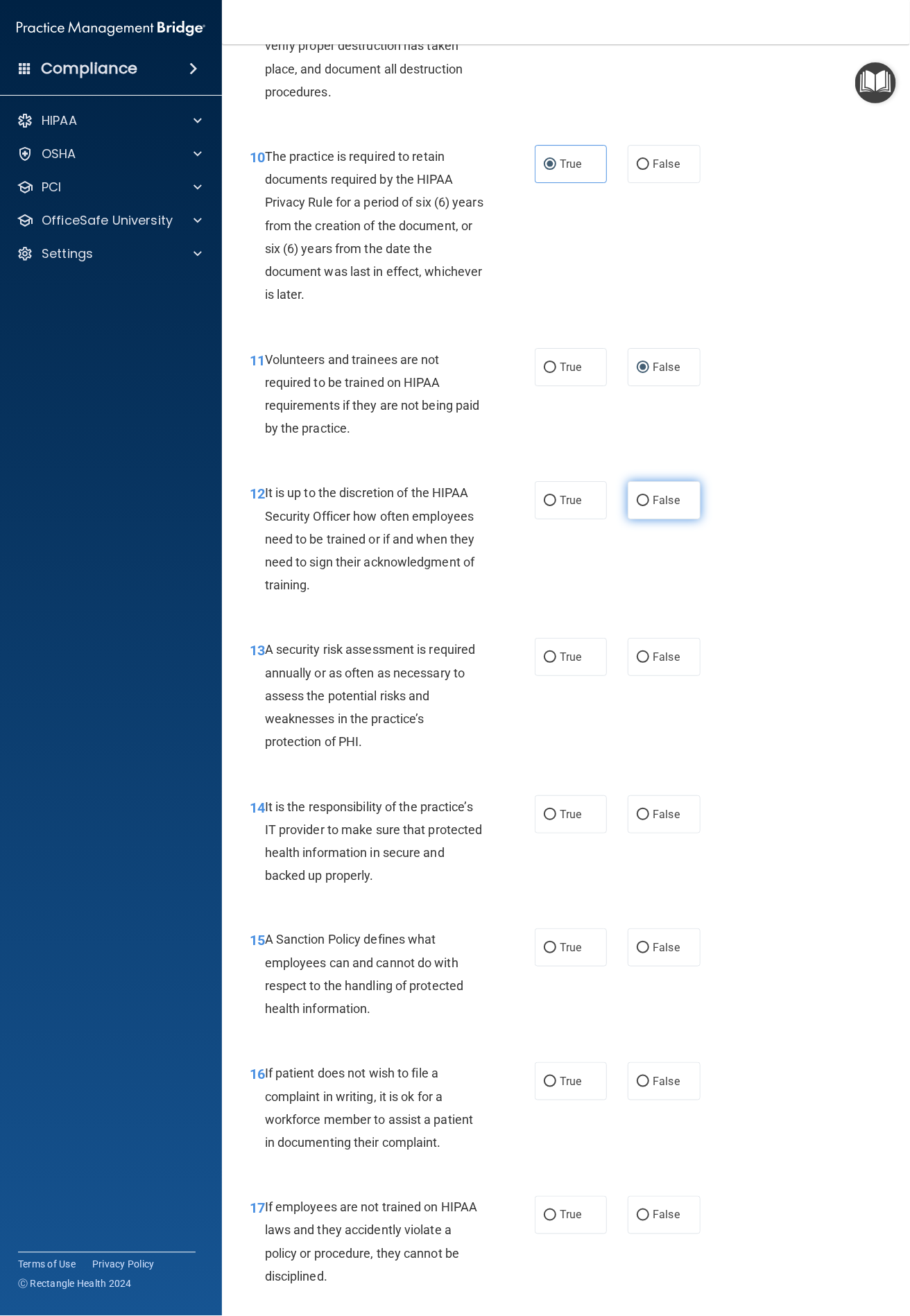
click at [637, 501] on input "False" at bounding box center [643, 501] width 13 height 10
radio input "true"
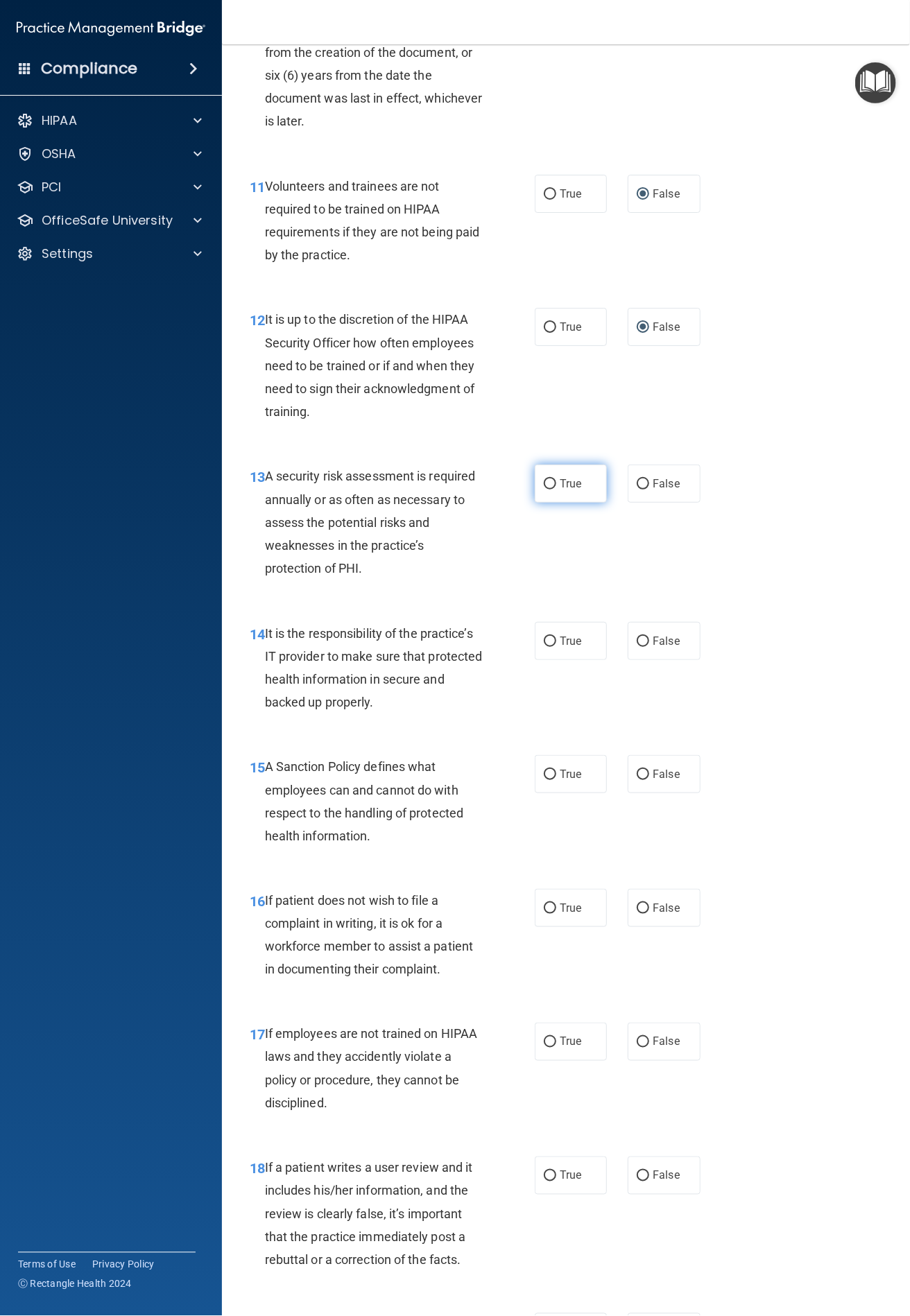
click at [549, 494] on label "True" at bounding box center [571, 483] width 73 height 38
click at [549, 490] on input "True" at bounding box center [550, 484] width 13 height 10
radio input "true"
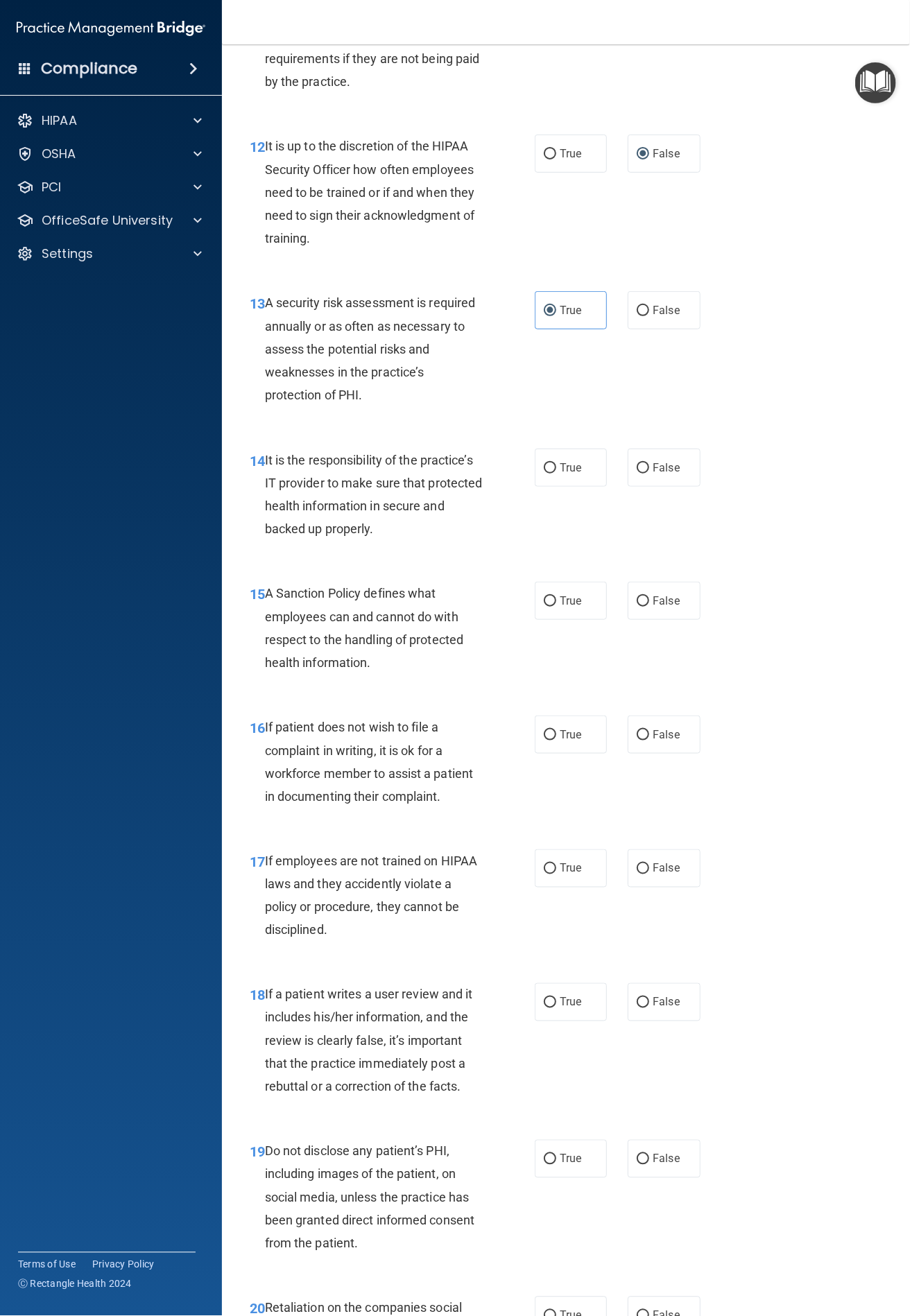
scroll to position [1993, 0]
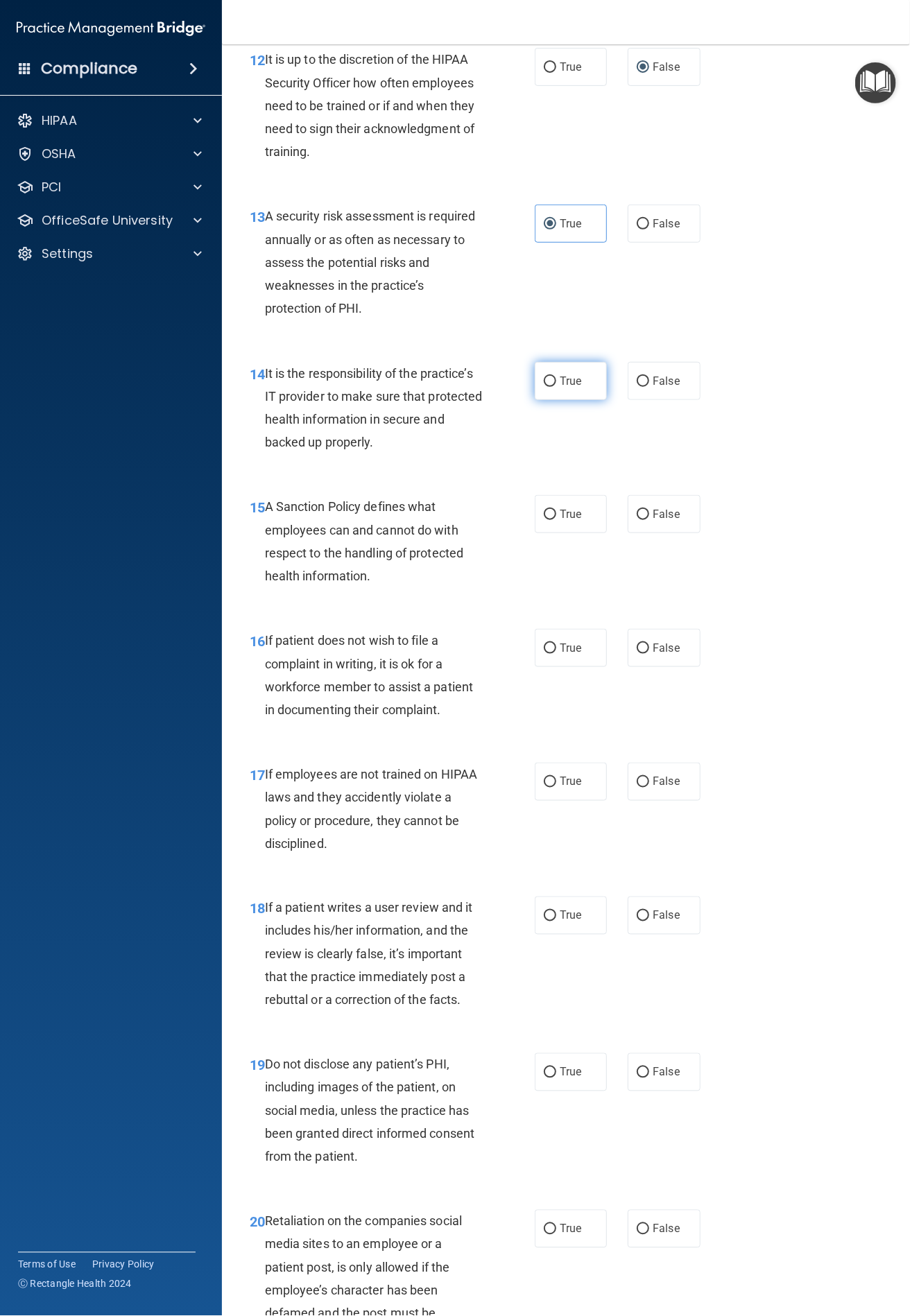
click at [560, 383] on span "True" at bounding box center [570, 381] width 21 height 13
click at [556, 383] on input "True" at bounding box center [550, 382] width 13 height 10
radio input "true"
click at [571, 510] on span "True" at bounding box center [570, 514] width 21 height 13
click at [556, 510] on input "True" at bounding box center [550, 514] width 13 height 10
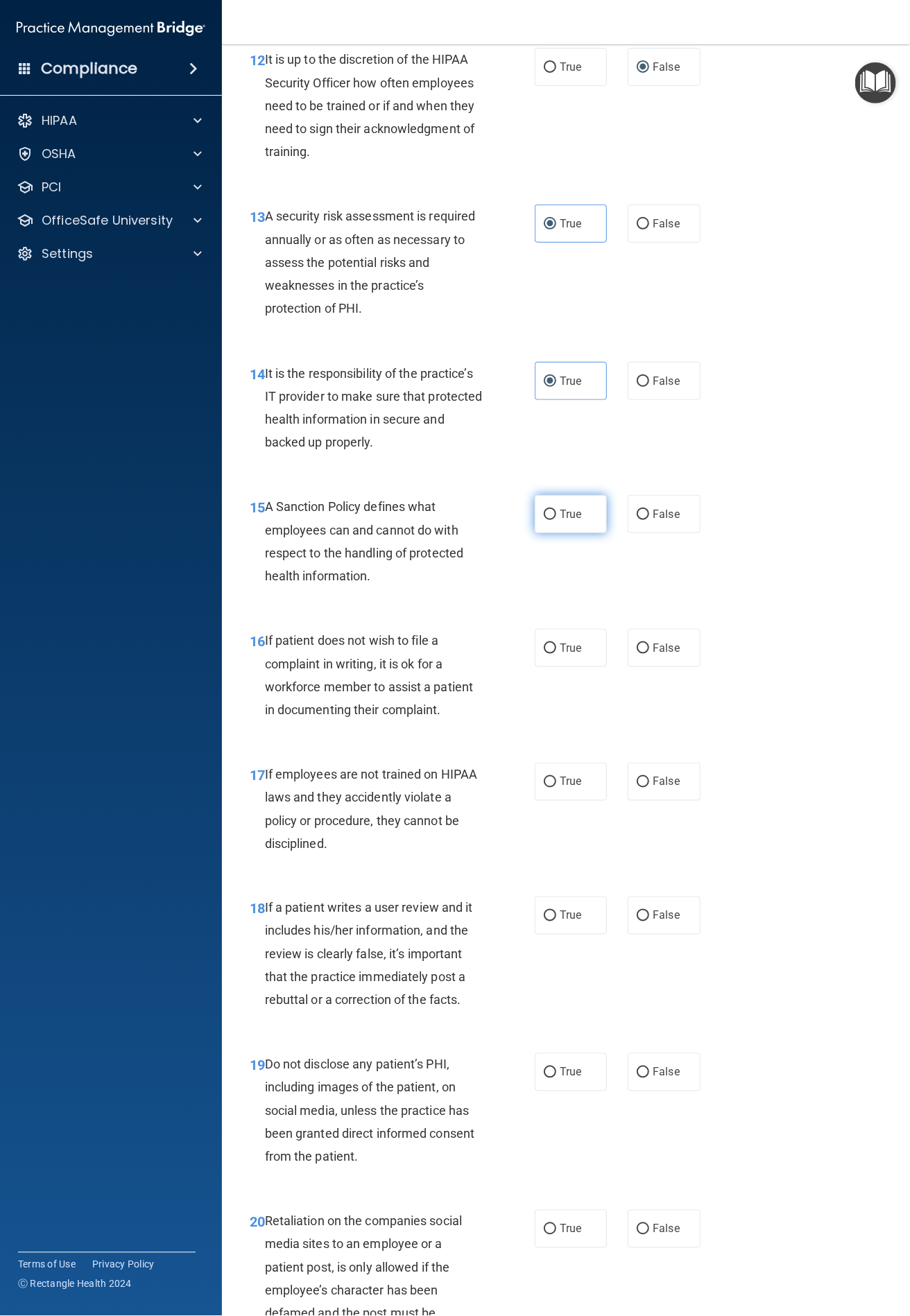
radio input "true"
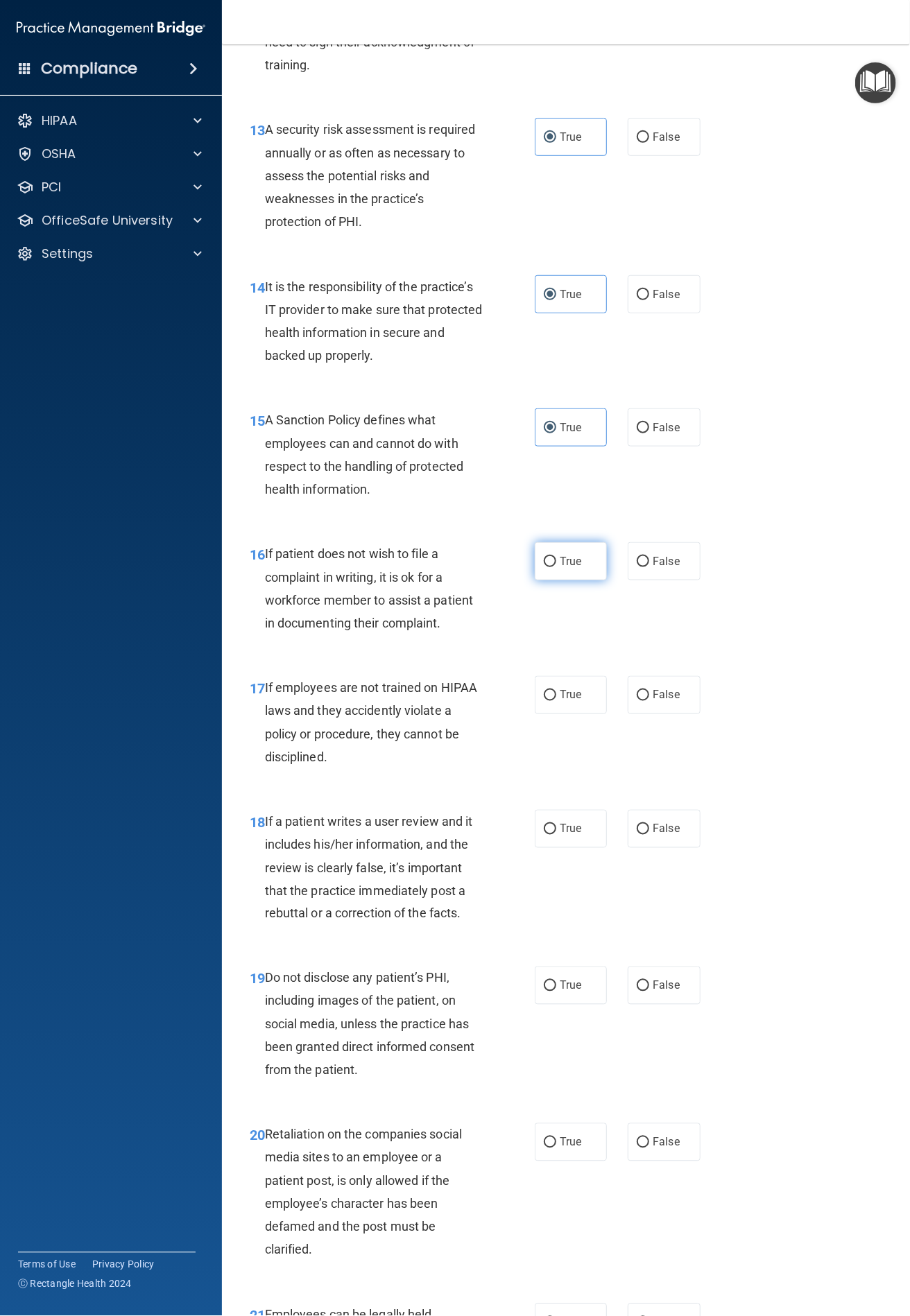
drag, startPoint x: 560, startPoint y: 567, endPoint x: 579, endPoint y: 568, distance: 19.0
click at [563, 567] on span "True" at bounding box center [570, 561] width 21 height 13
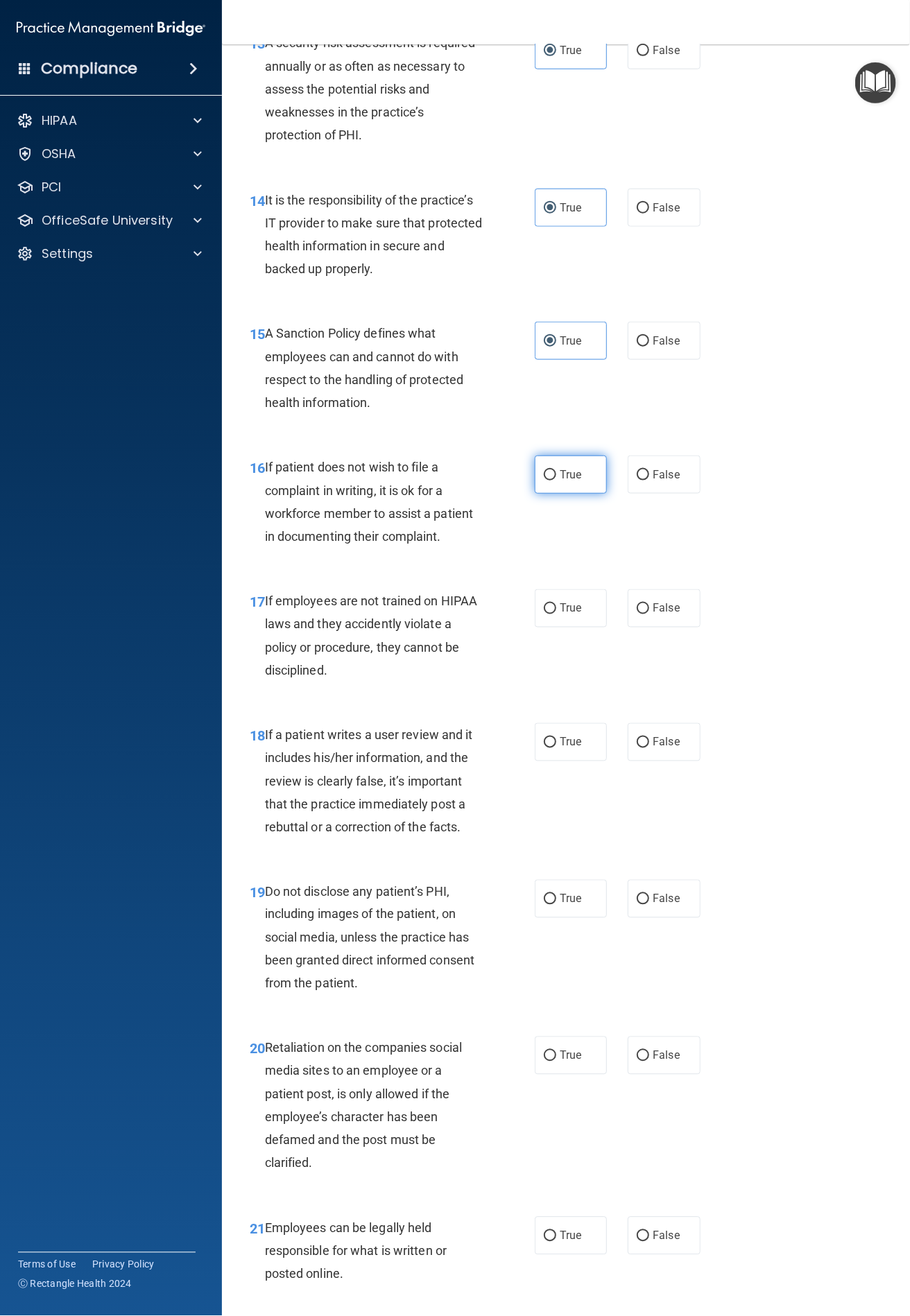
click at [535, 466] on label "True" at bounding box center [571, 474] width 73 height 38
click at [544, 470] on input "True" at bounding box center [550, 475] width 13 height 10
radio input "true"
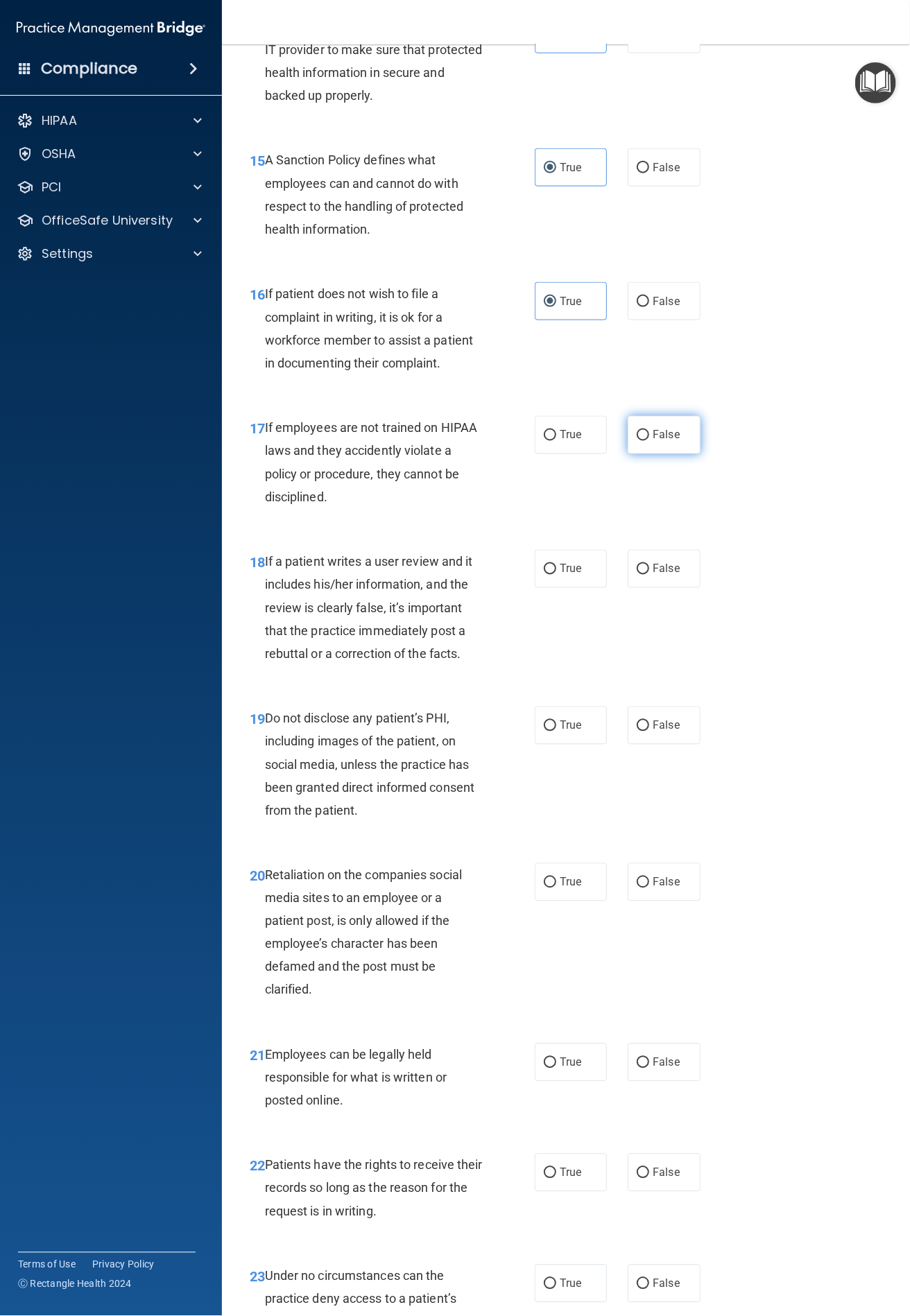
click at [638, 438] on input "False" at bounding box center [643, 436] width 13 height 10
radio input "true"
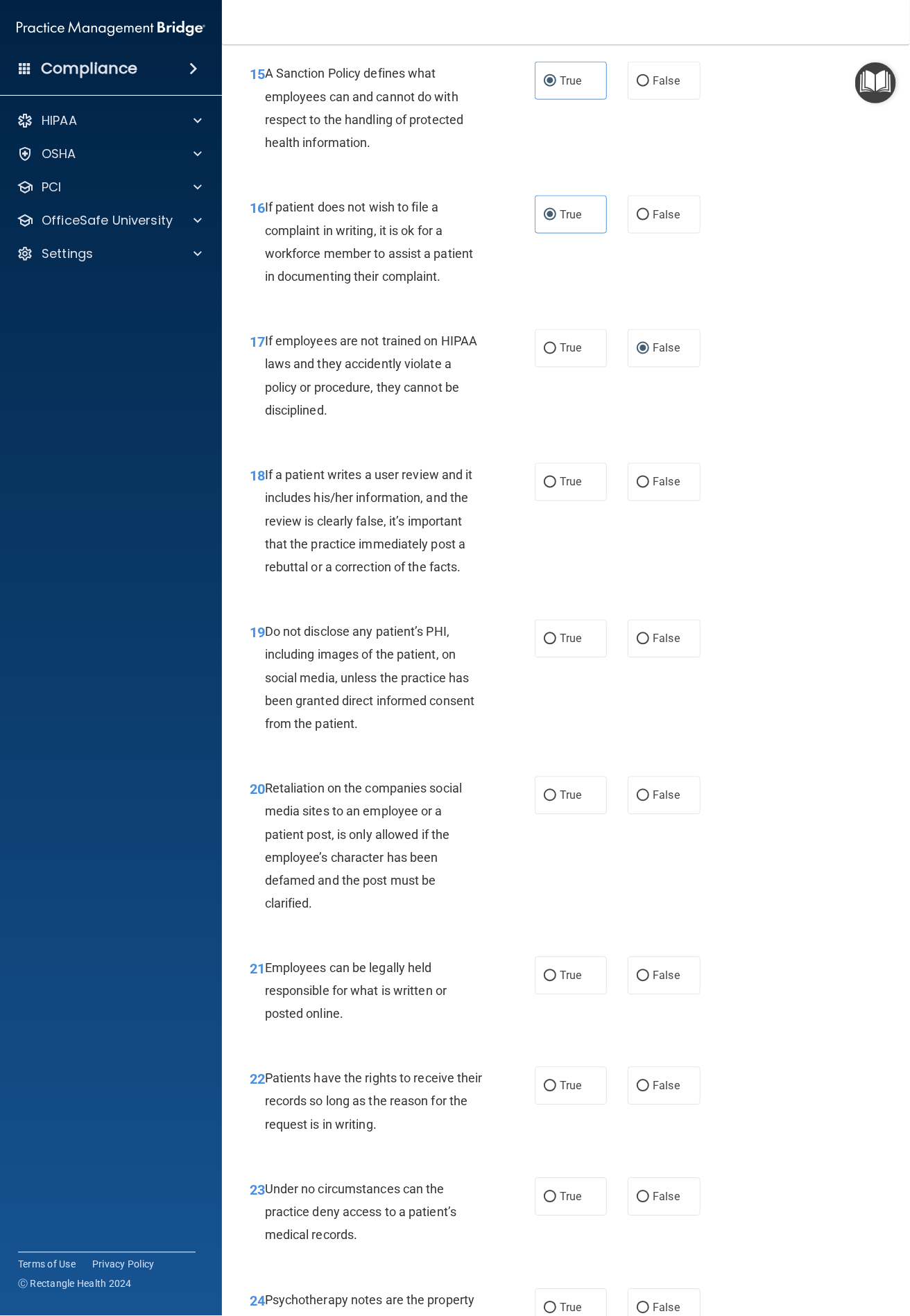
scroll to position [2513, 0]
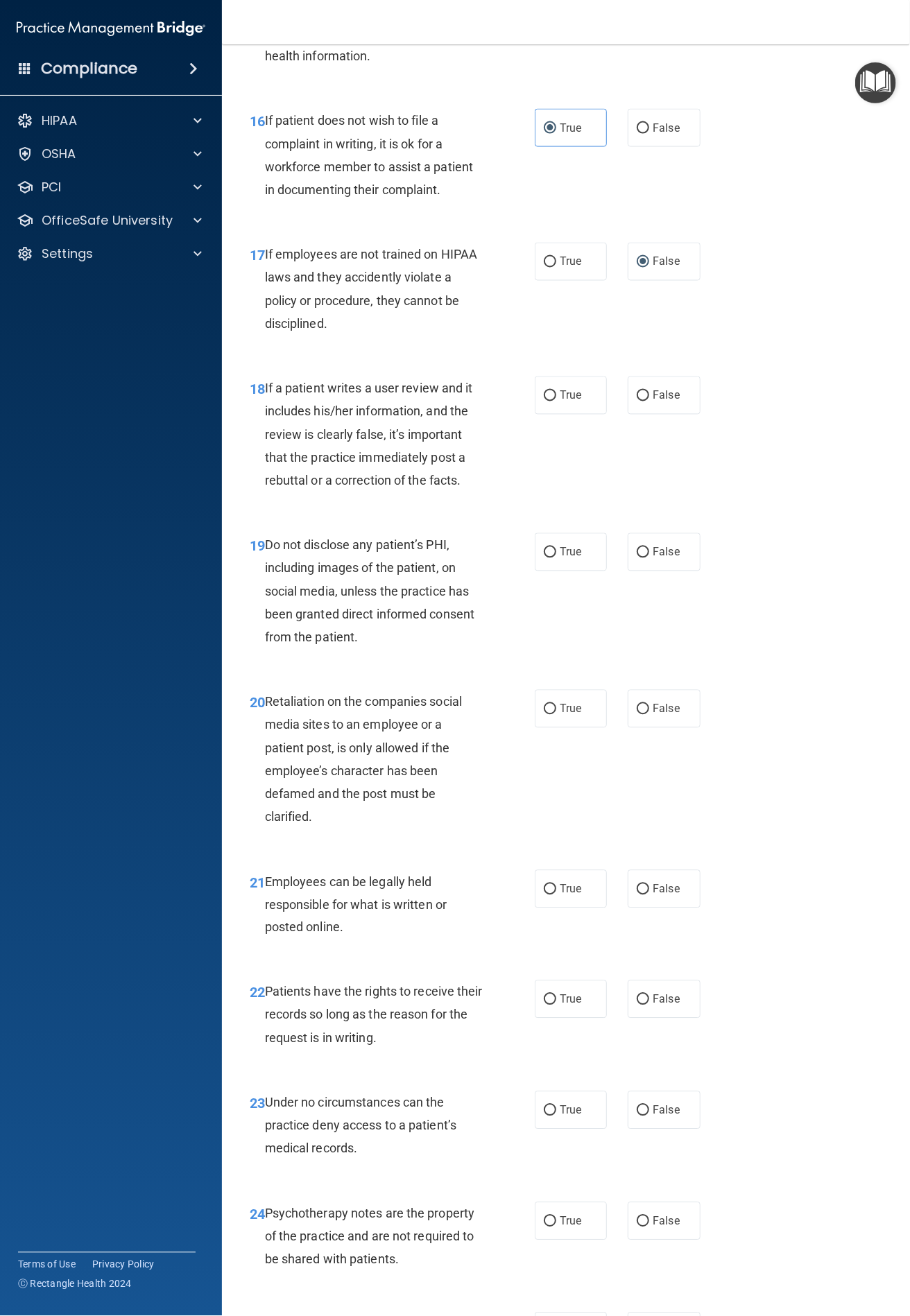
drag, startPoint x: 632, startPoint y: 389, endPoint x: 713, endPoint y: 400, distance: 81.7
click at [632, 389] on label "False" at bounding box center [664, 395] width 73 height 38
click at [637, 391] on input "False" at bounding box center [643, 396] width 13 height 10
radio input "true"
click at [548, 549] on input "True" at bounding box center [550, 553] width 13 height 10
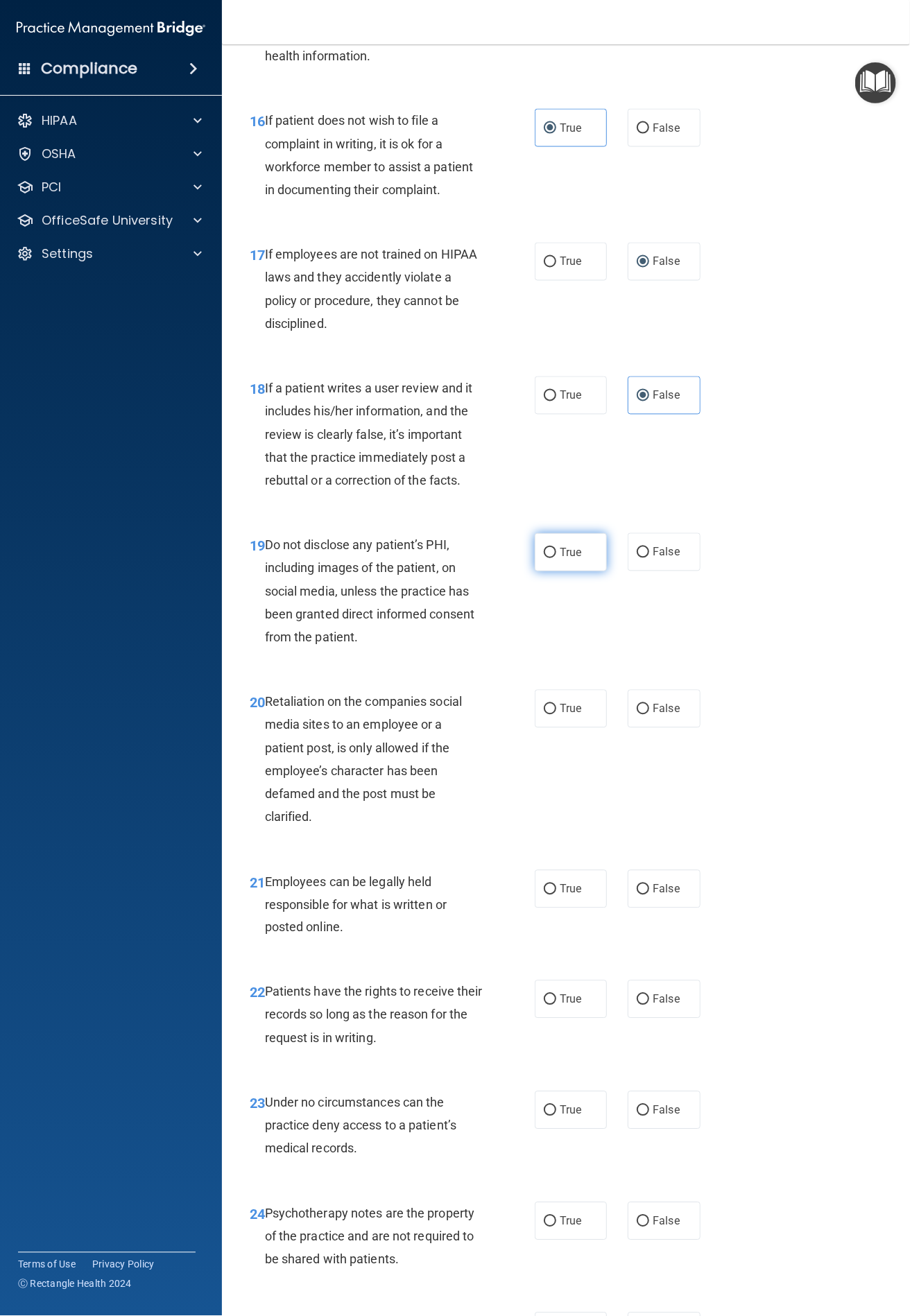
radio input "true"
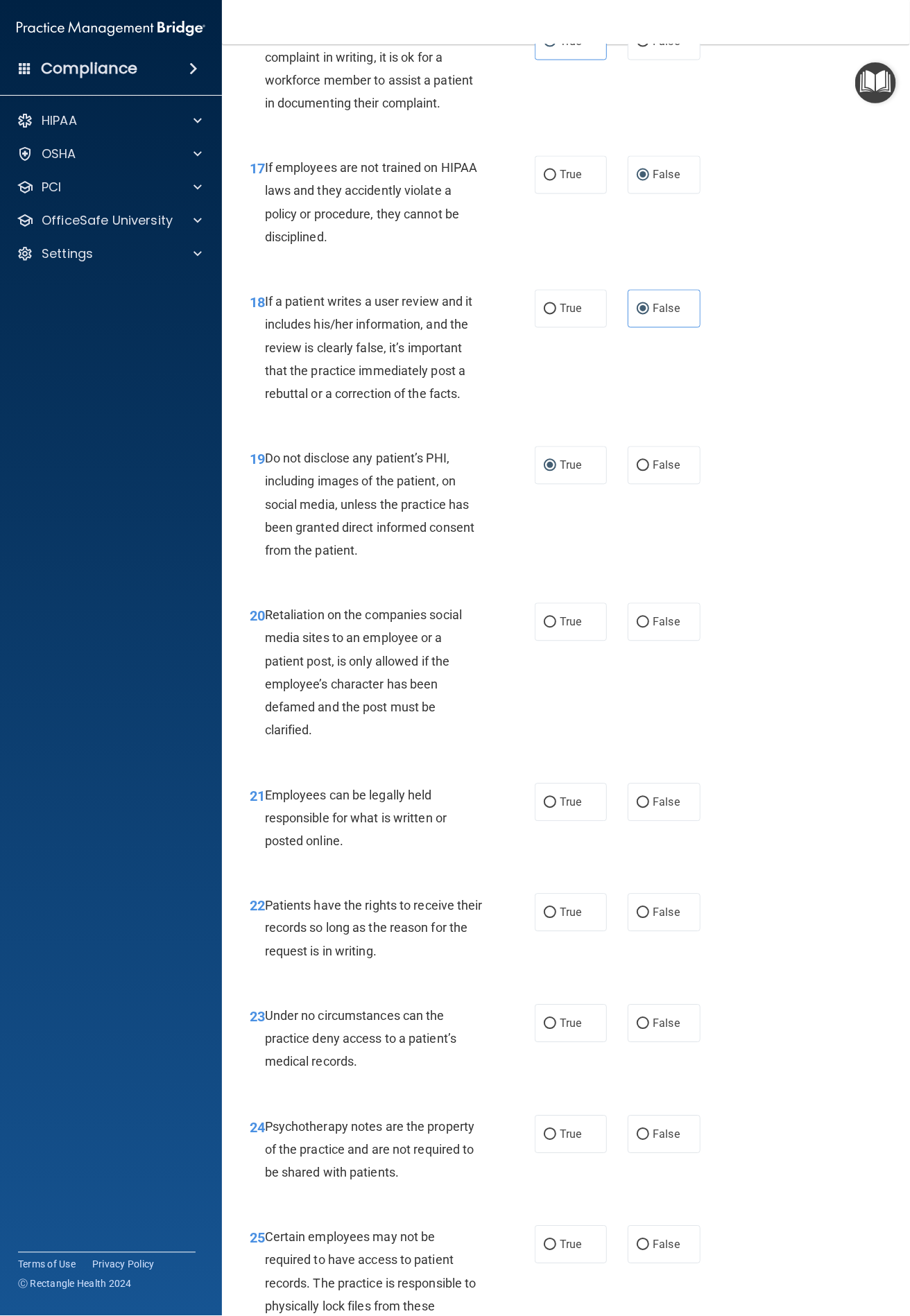
scroll to position [2686, 0]
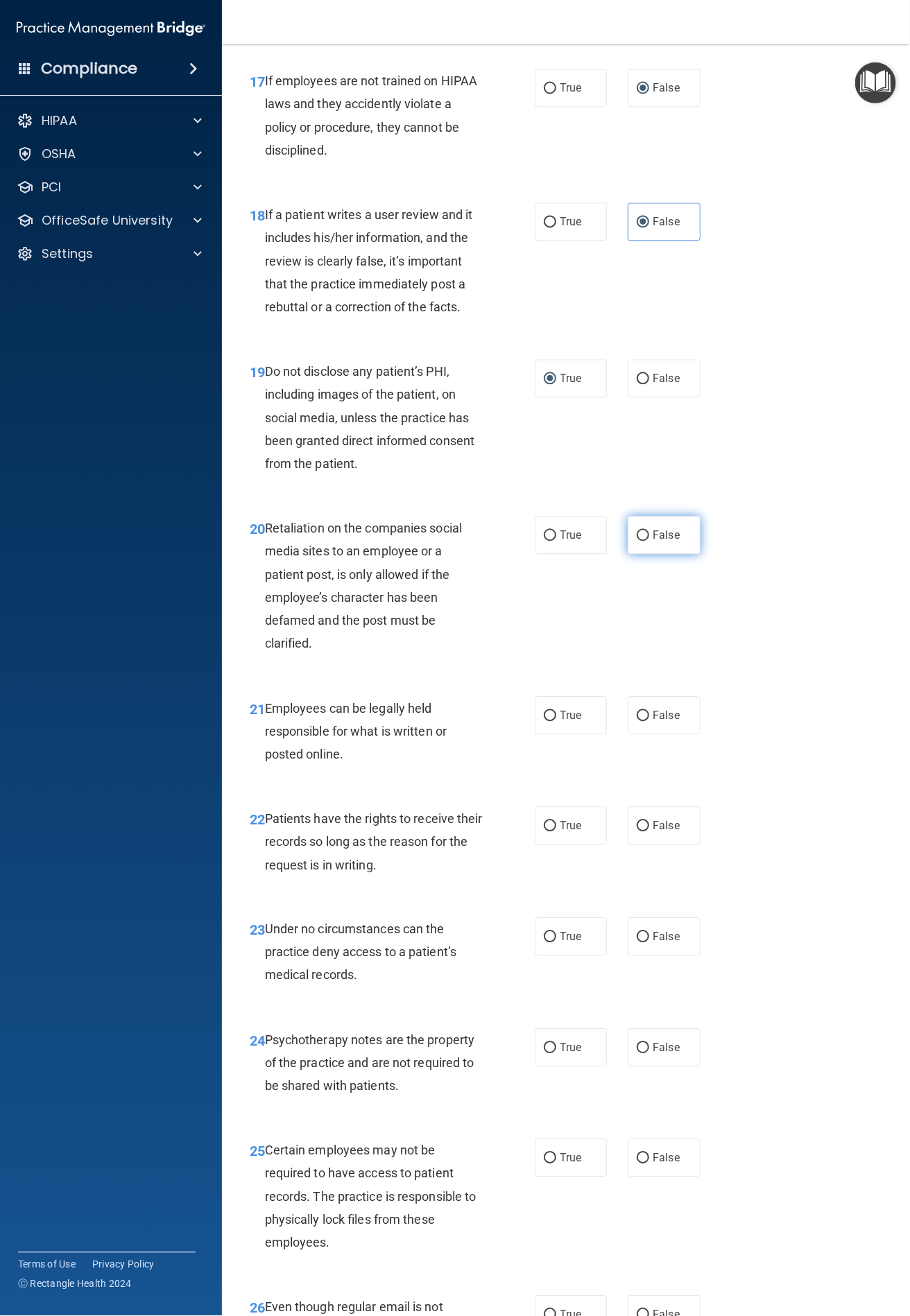
click at [637, 540] on input "False" at bounding box center [643, 536] width 13 height 10
radio input "true"
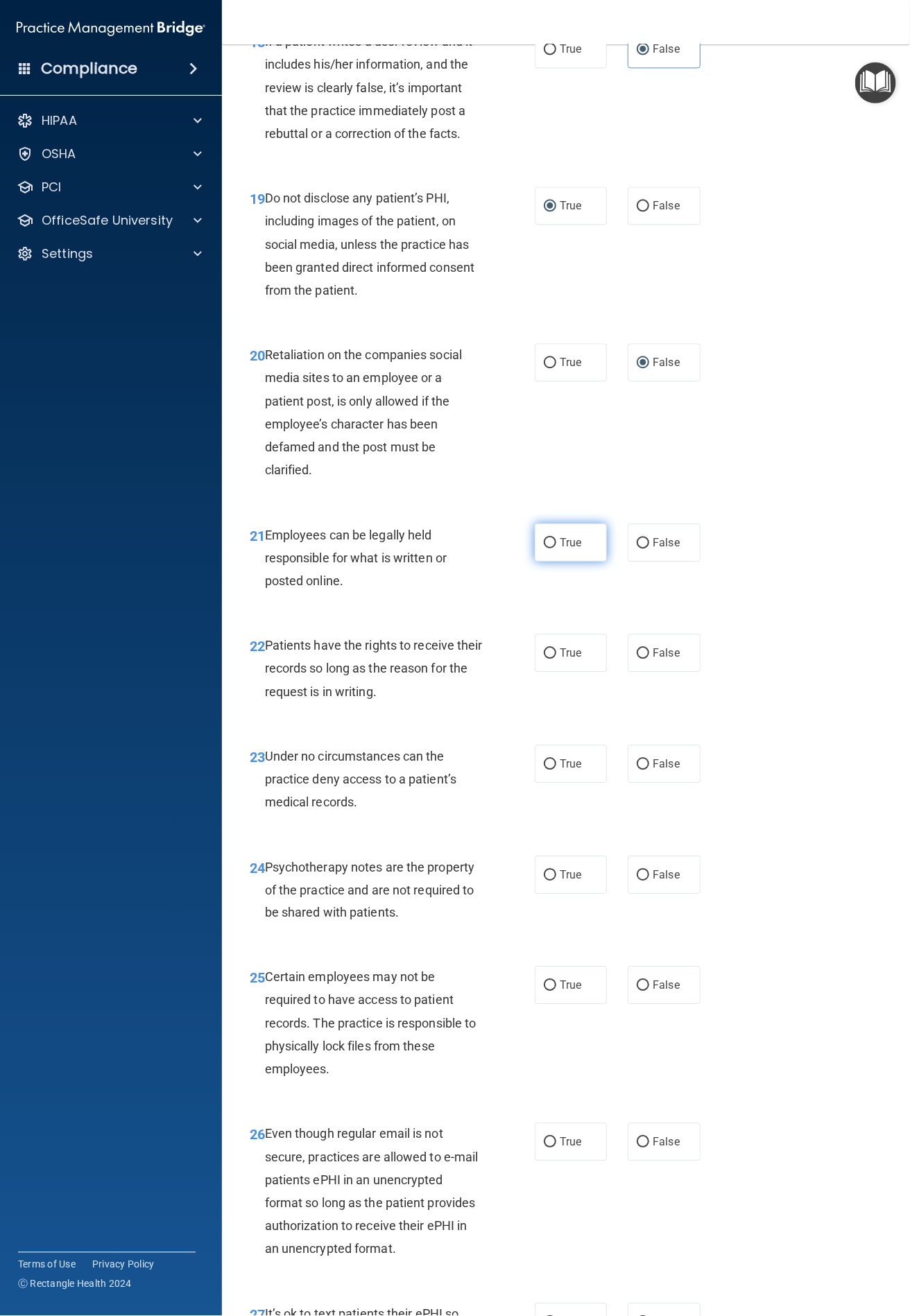
click at [555, 531] on label "True" at bounding box center [571, 542] width 73 height 38
click at [555, 538] on input "True" at bounding box center [550, 543] width 13 height 10
radio input "true"
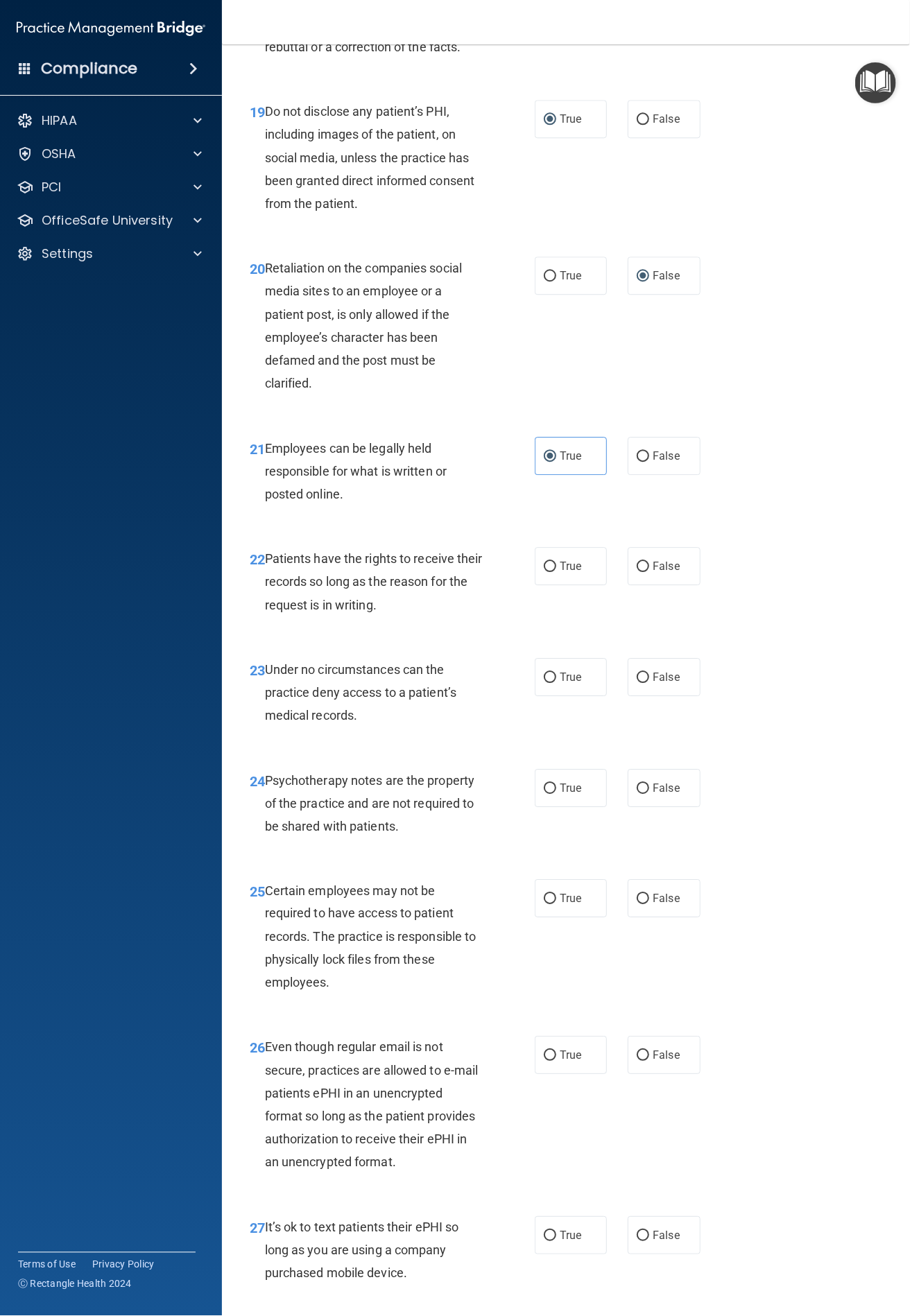
scroll to position [3033, 0]
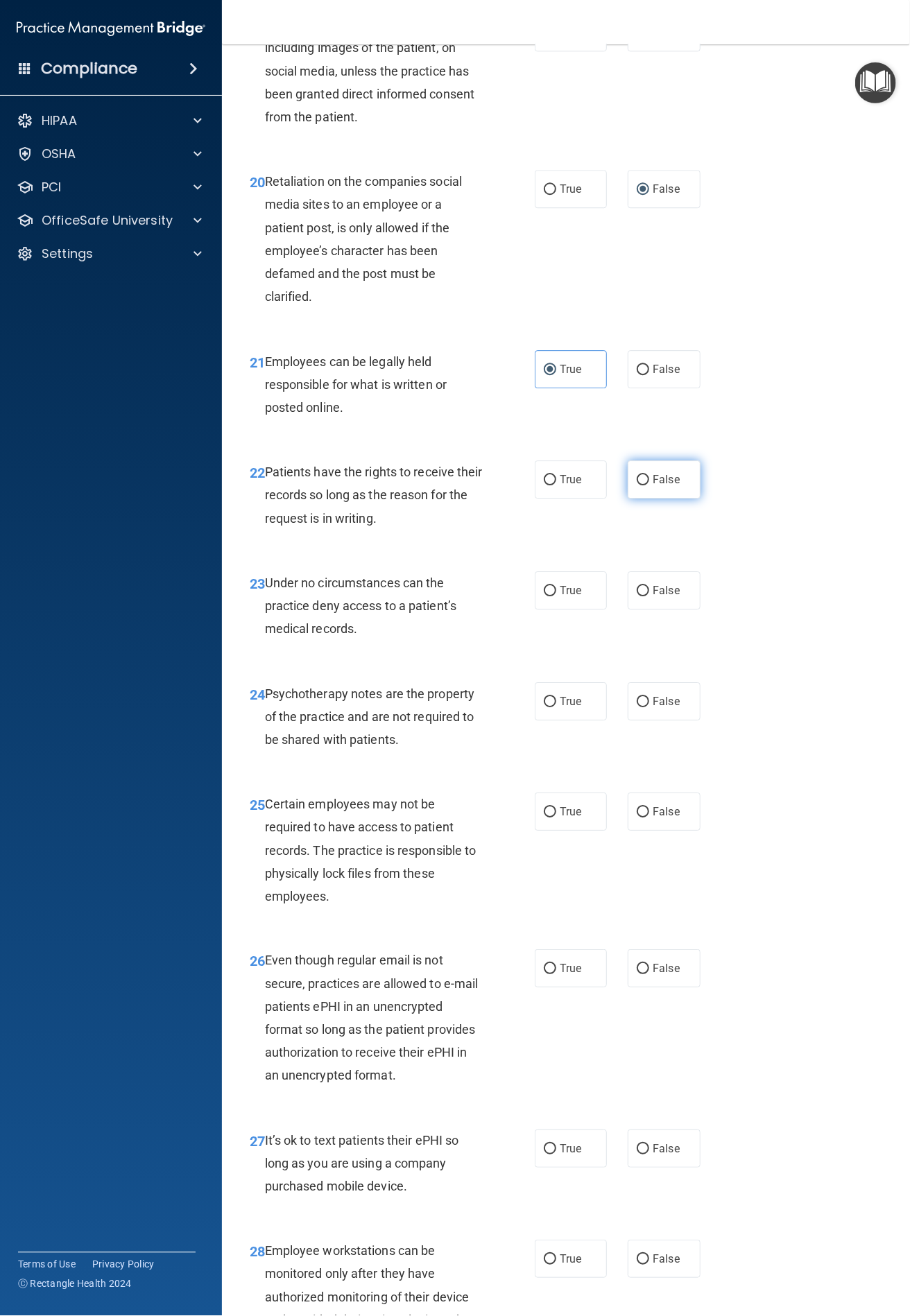
click at [637, 476] on input "False" at bounding box center [643, 480] width 13 height 10
radio input "true"
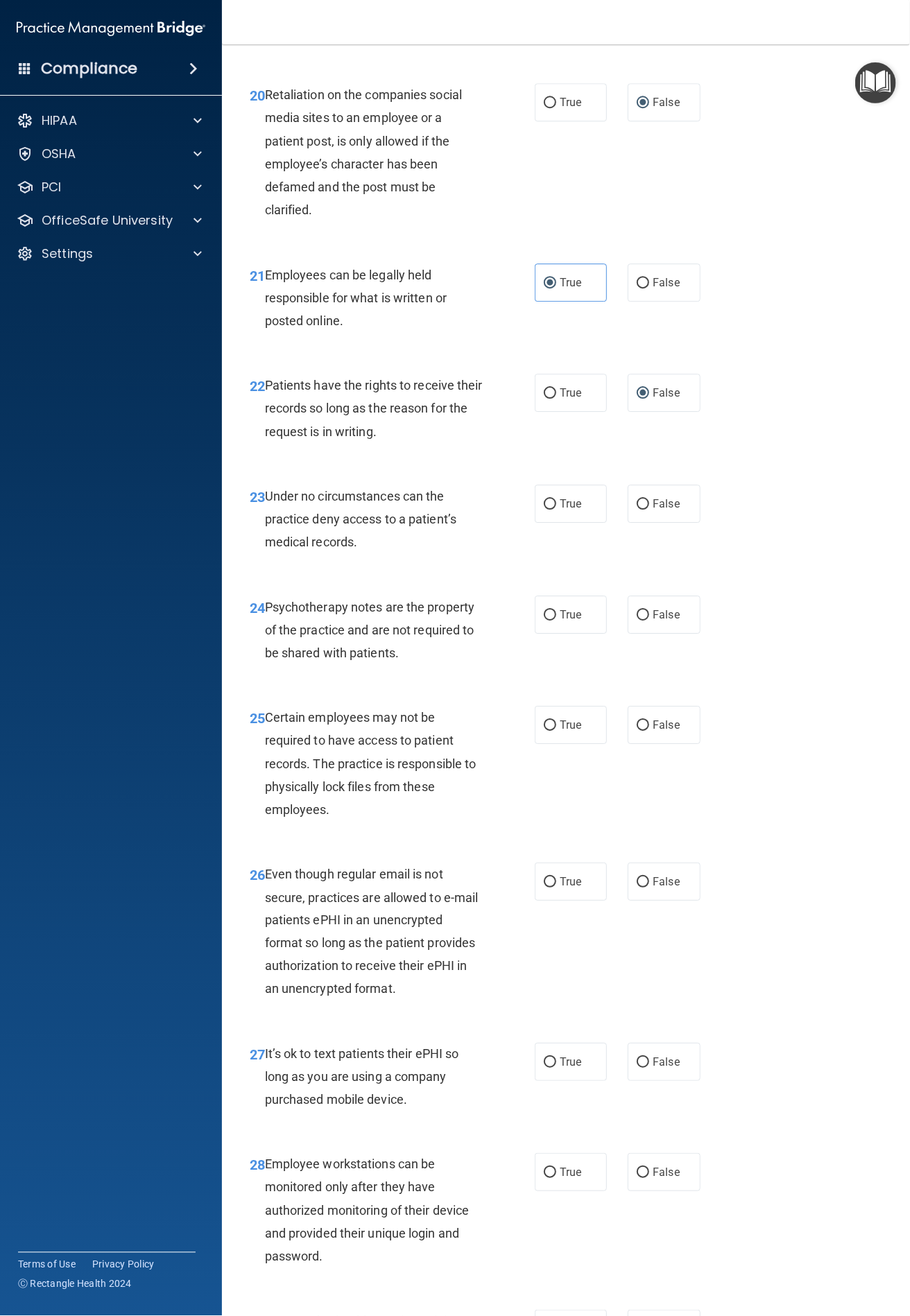
scroll to position [3206, 0]
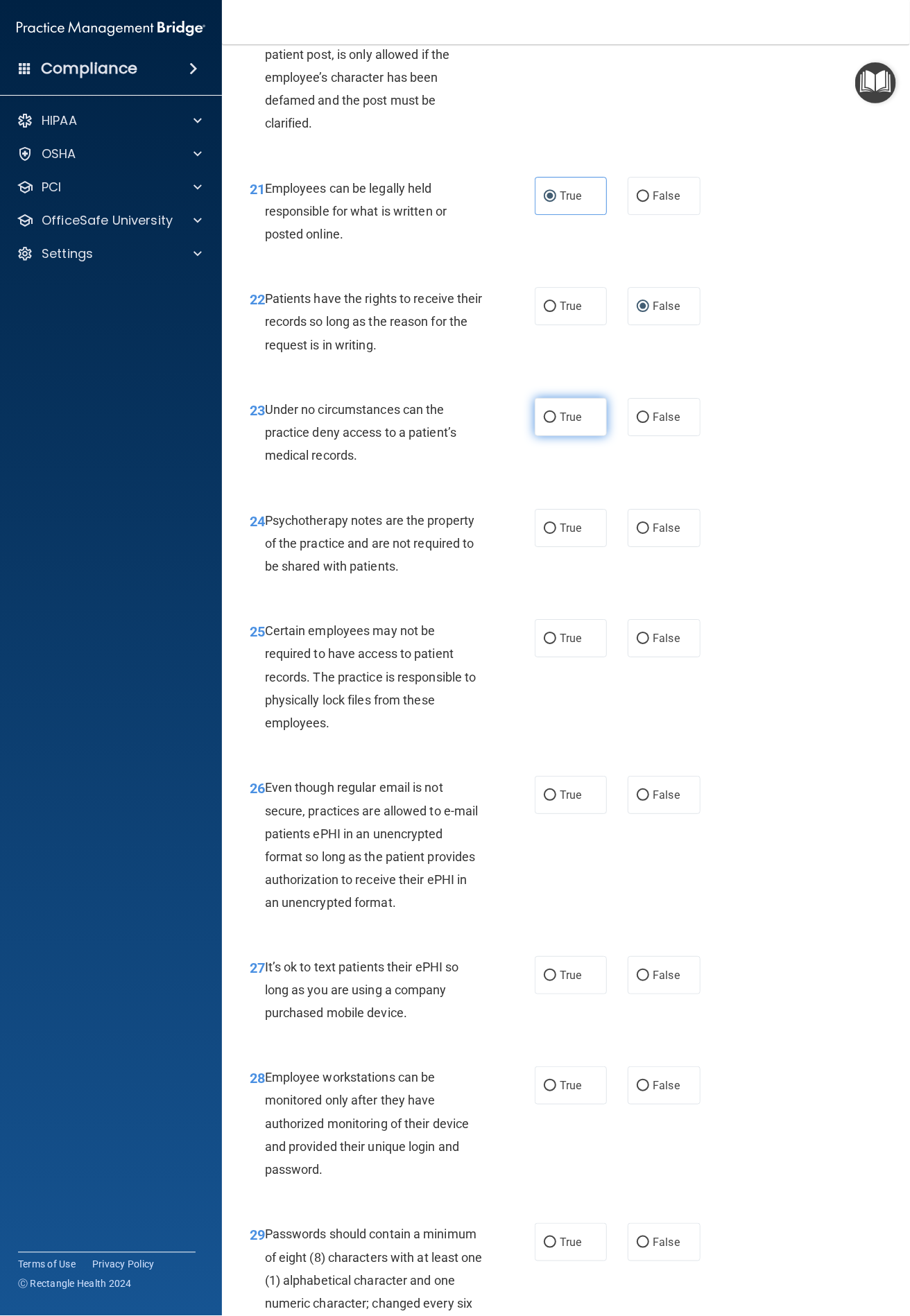
click at [544, 416] on input "True" at bounding box center [550, 417] width 13 height 10
radio input "true"
click at [544, 524] on input "True" at bounding box center [550, 529] width 13 height 10
radio input "true"
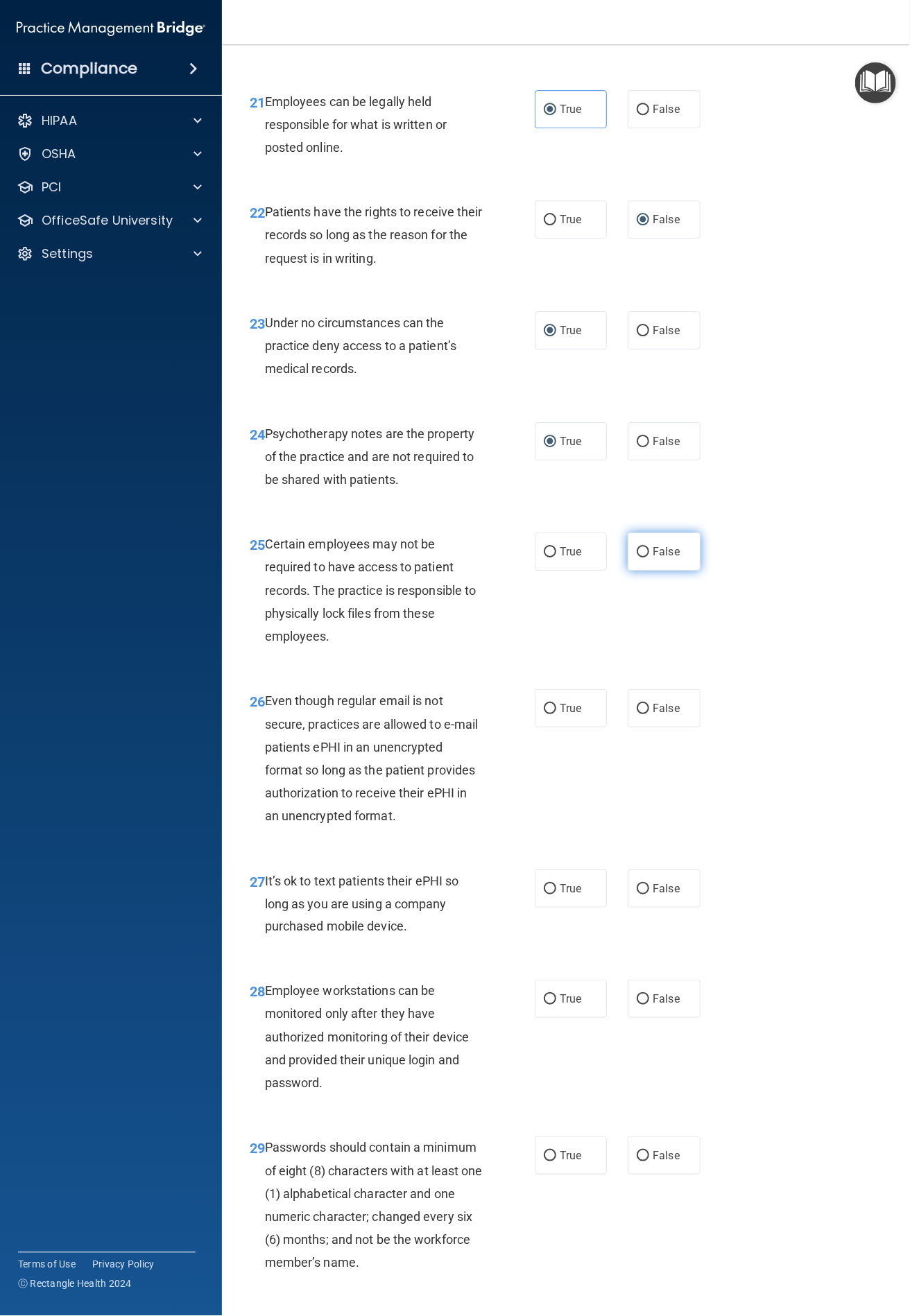
click at [637, 553] on input "False" at bounding box center [643, 552] width 13 height 10
radio input "true"
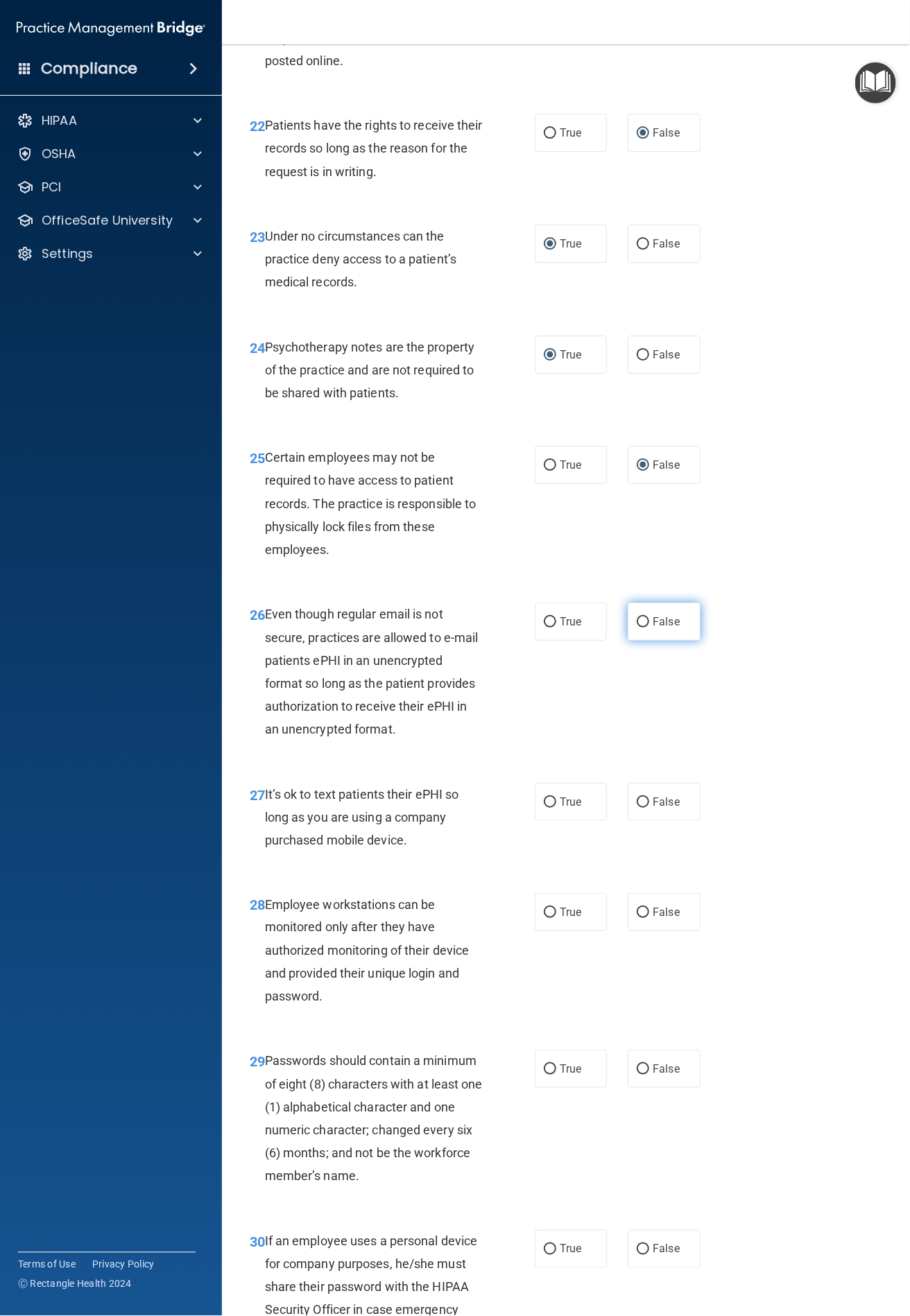
scroll to position [3467, 0]
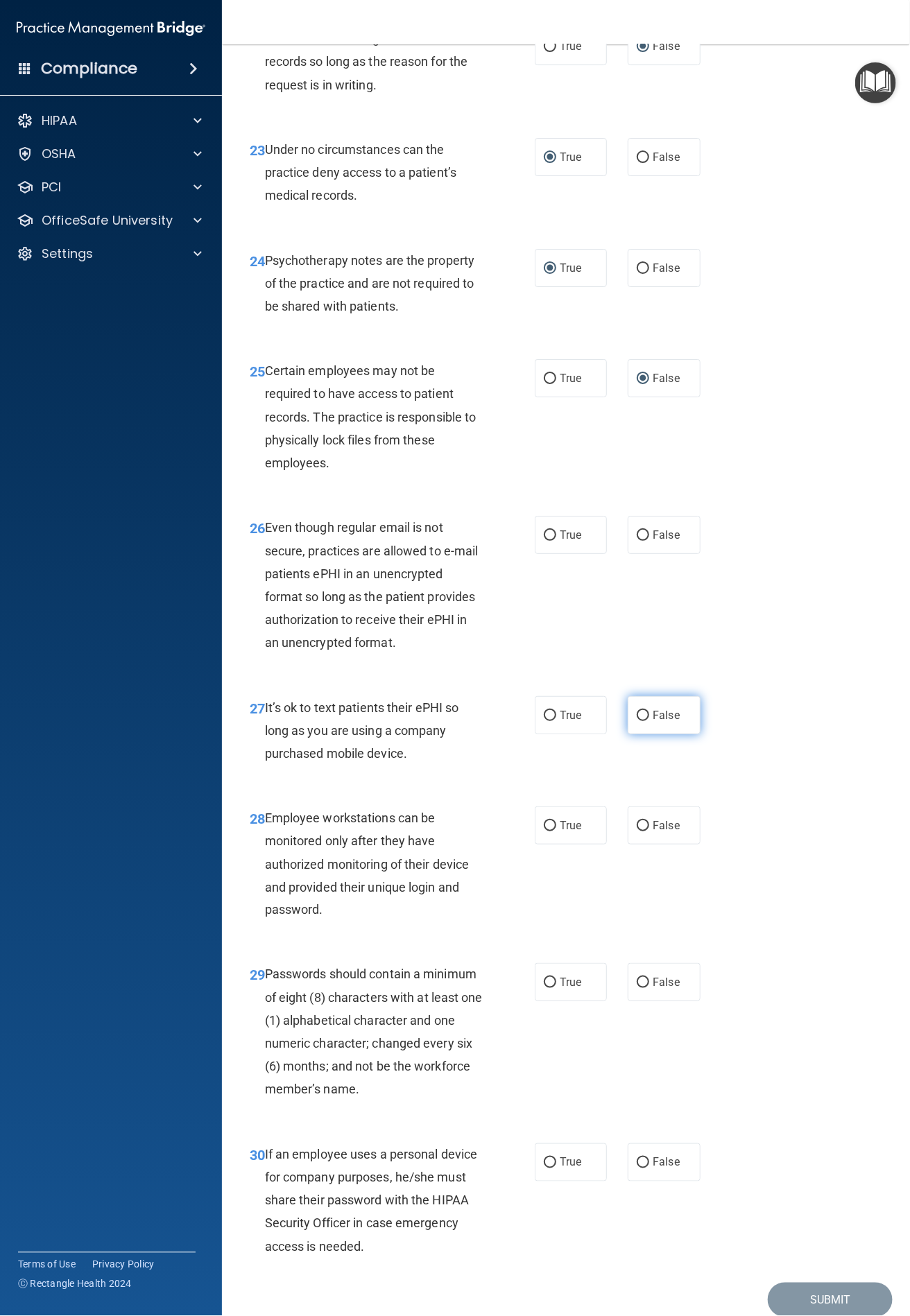
click at [637, 712] on input "False" at bounding box center [643, 716] width 13 height 10
radio input "true"
click at [630, 527] on label "False" at bounding box center [664, 534] width 73 height 38
click at [637, 530] on input "False" at bounding box center [643, 535] width 13 height 10
radio input "true"
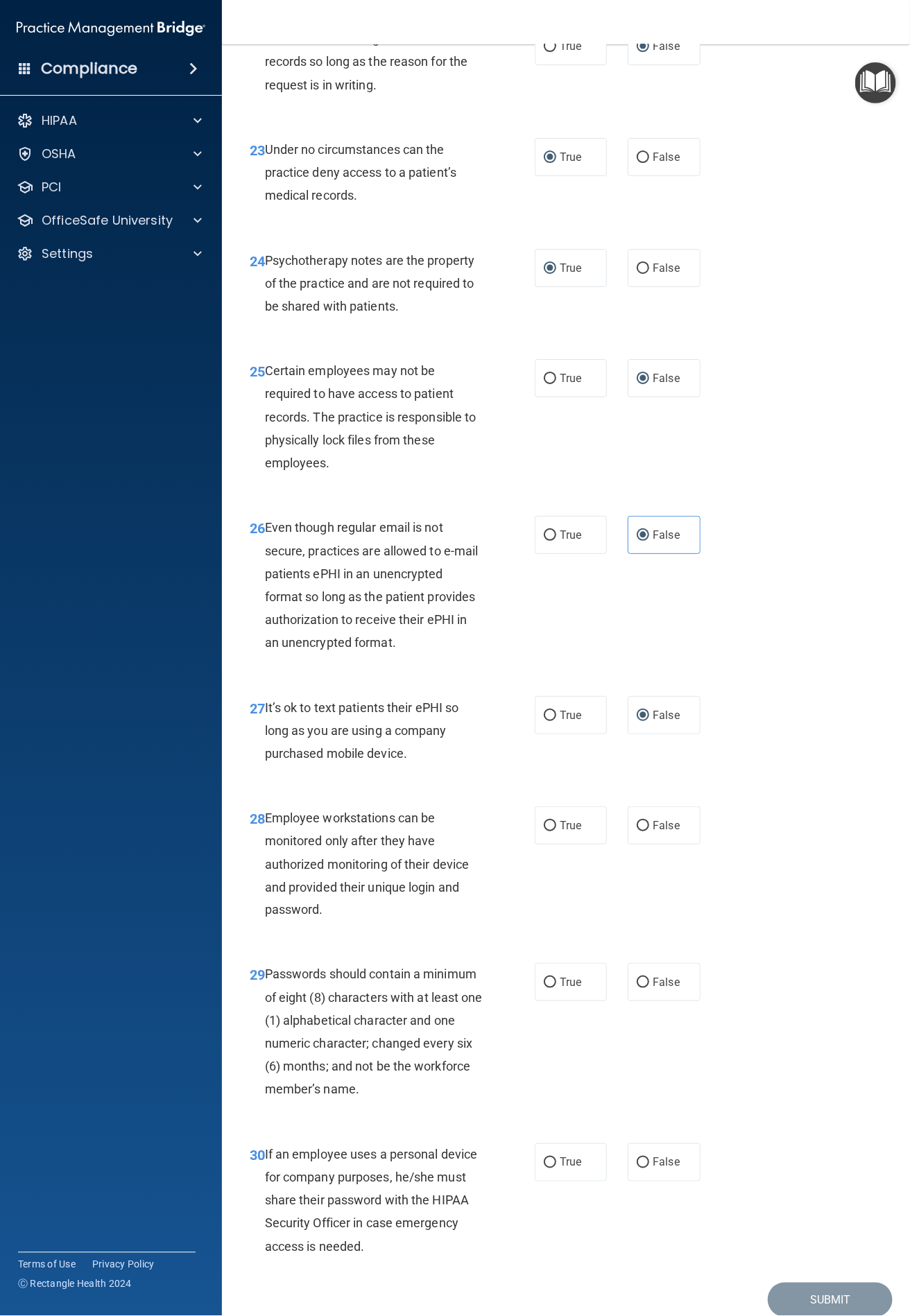
scroll to position [3525, 0]
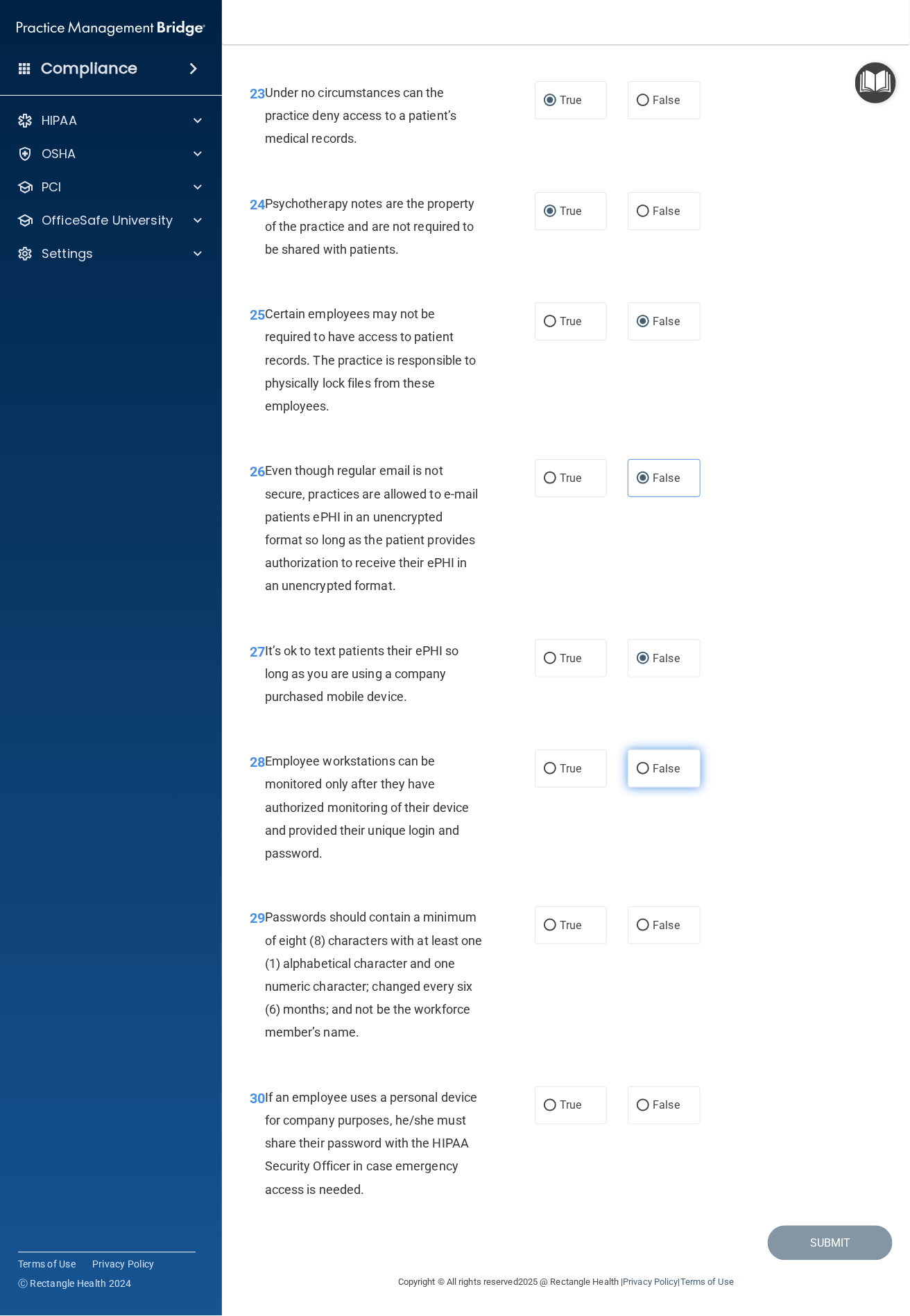
click at [638, 767] on input "False" at bounding box center [643, 769] width 13 height 10
radio input "true"
click at [536, 931] on label "True" at bounding box center [571, 925] width 73 height 38
click at [544, 931] on input "True" at bounding box center [550, 926] width 13 height 10
radio input "true"
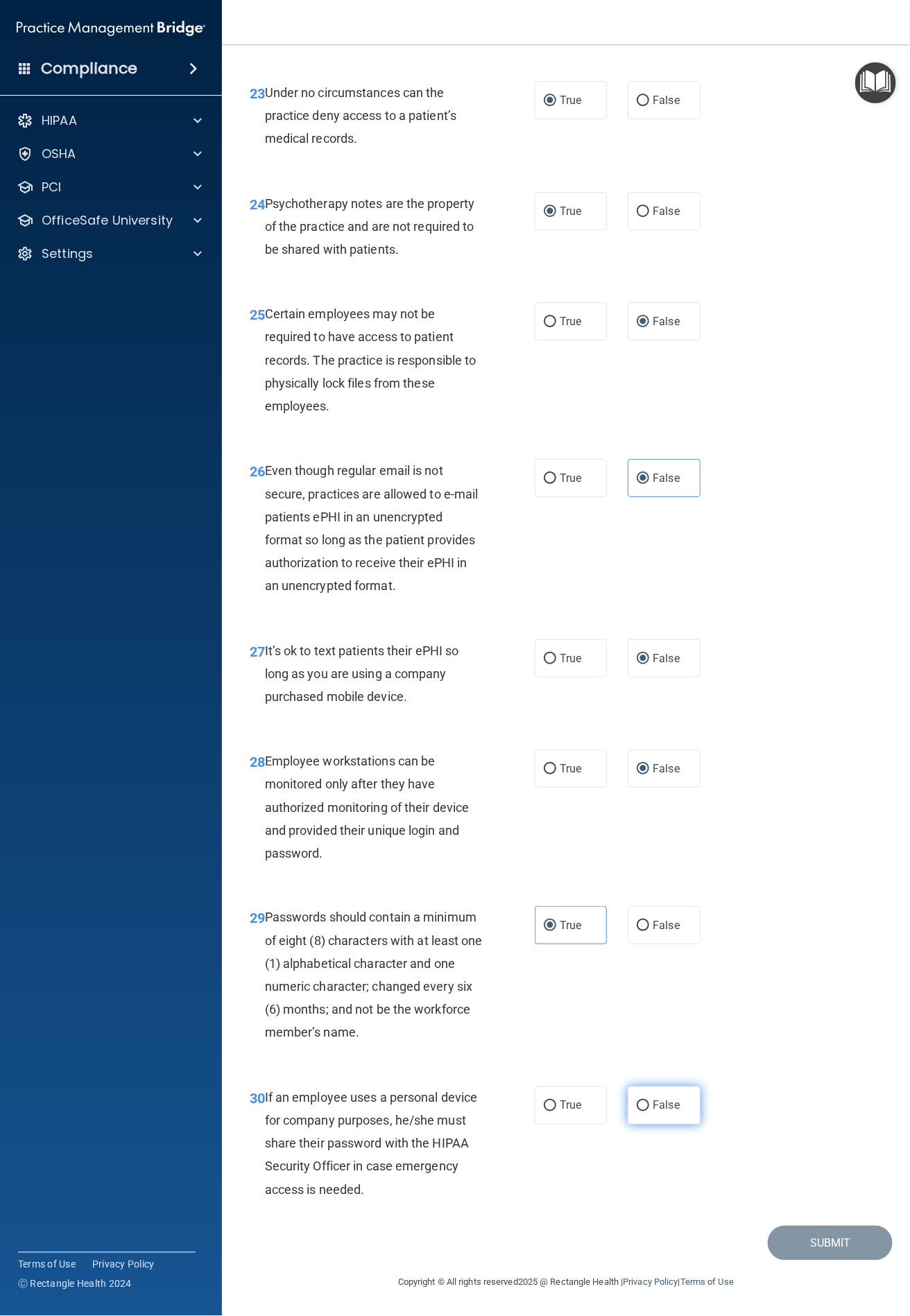
click at [653, 1102] on span "False" at bounding box center [666, 1105] width 27 height 13
click at [646, 1102] on input "False" at bounding box center [643, 1106] width 13 height 10
radio input "true"
click at [791, 1235] on button "Submit" at bounding box center [830, 1243] width 125 height 35
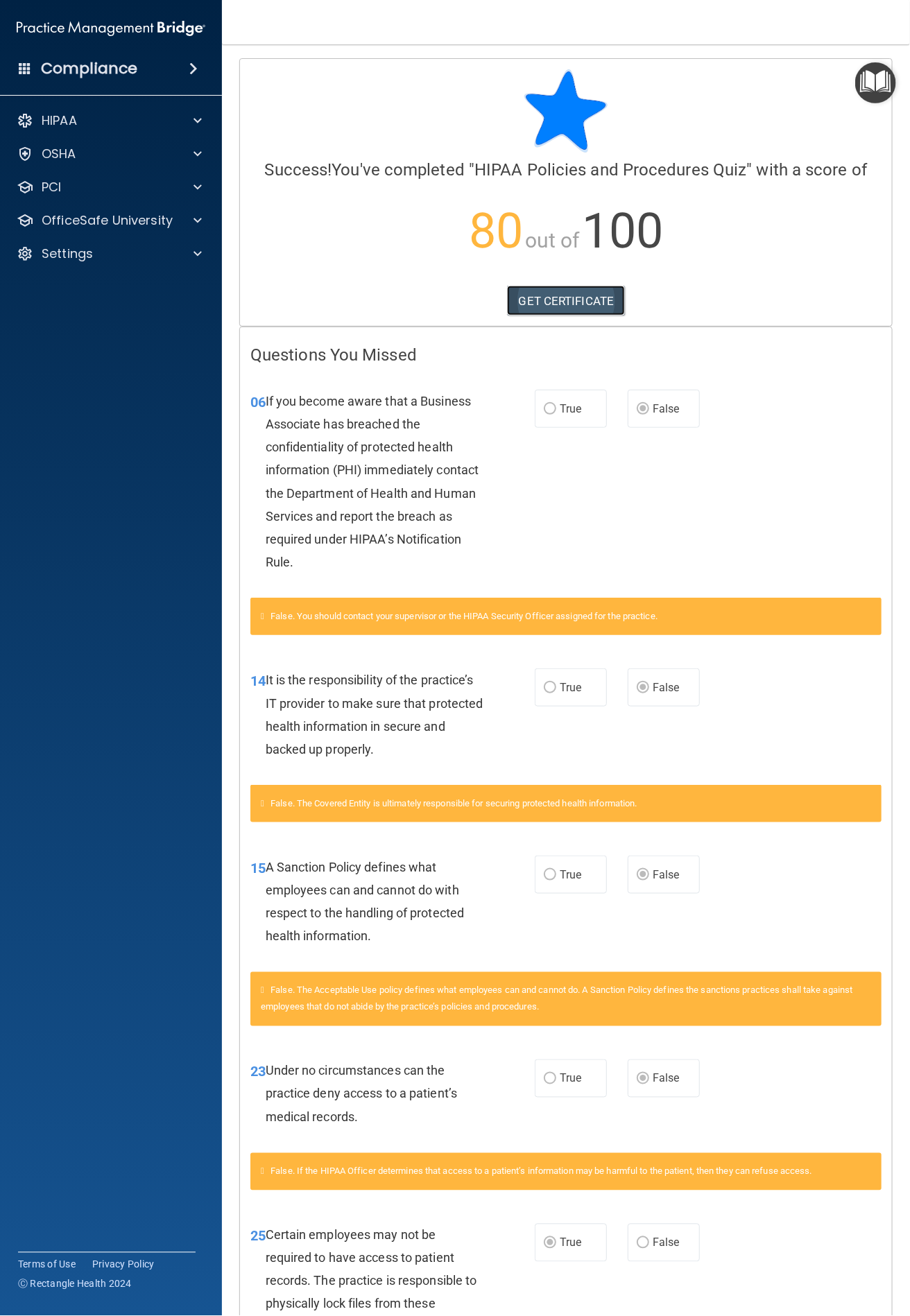
click at [550, 291] on link "GET CERTIFICATE" at bounding box center [566, 301] width 119 height 30
click at [130, 225] on p "OfficeSafe University" at bounding box center [106, 221] width 131 height 17
click at [113, 250] on p "HIPAA Training" at bounding box center [67, 254] width 115 height 13
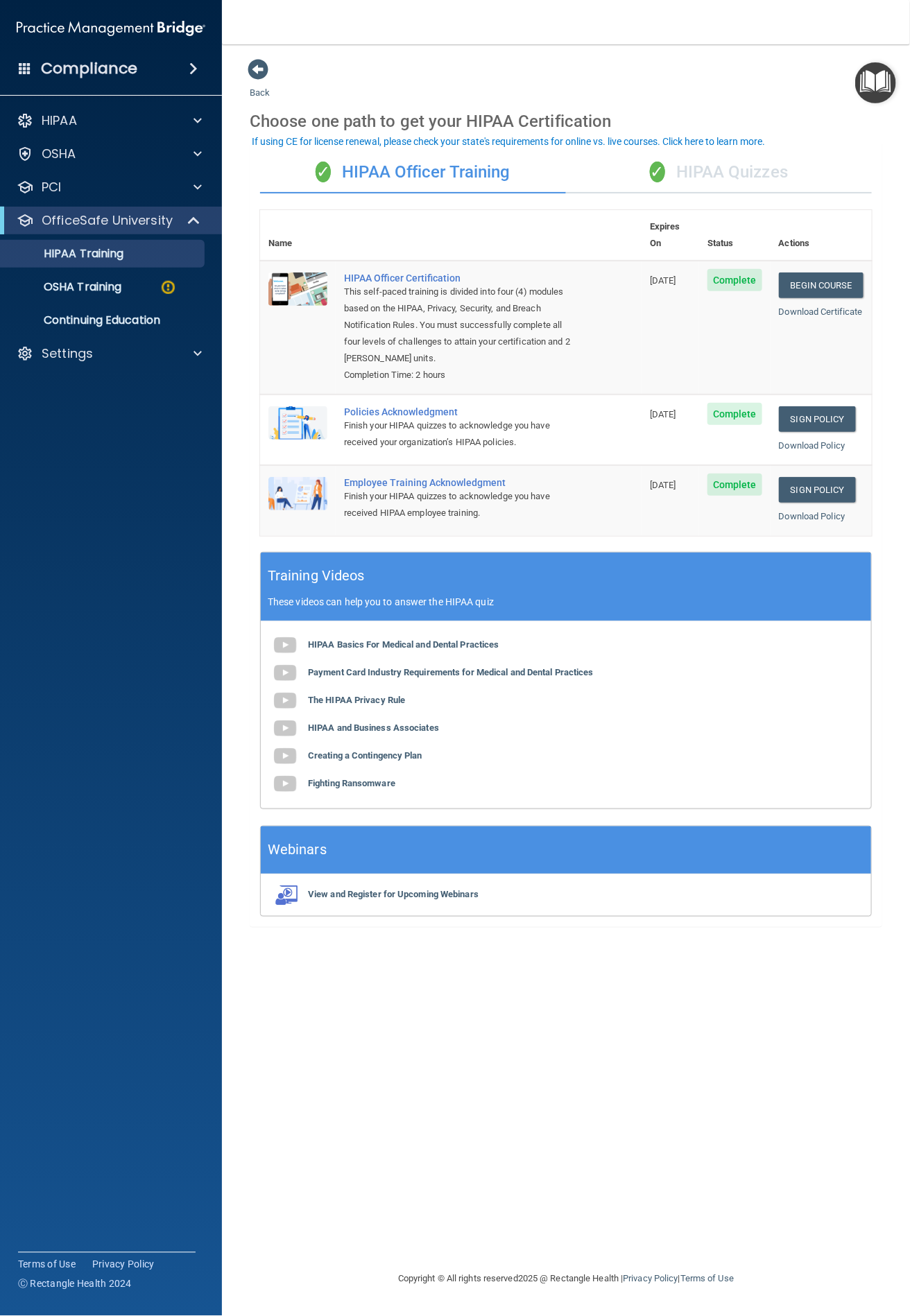
click at [687, 169] on div "✓ HIPAA Quizzes" at bounding box center [719, 172] width 306 height 41
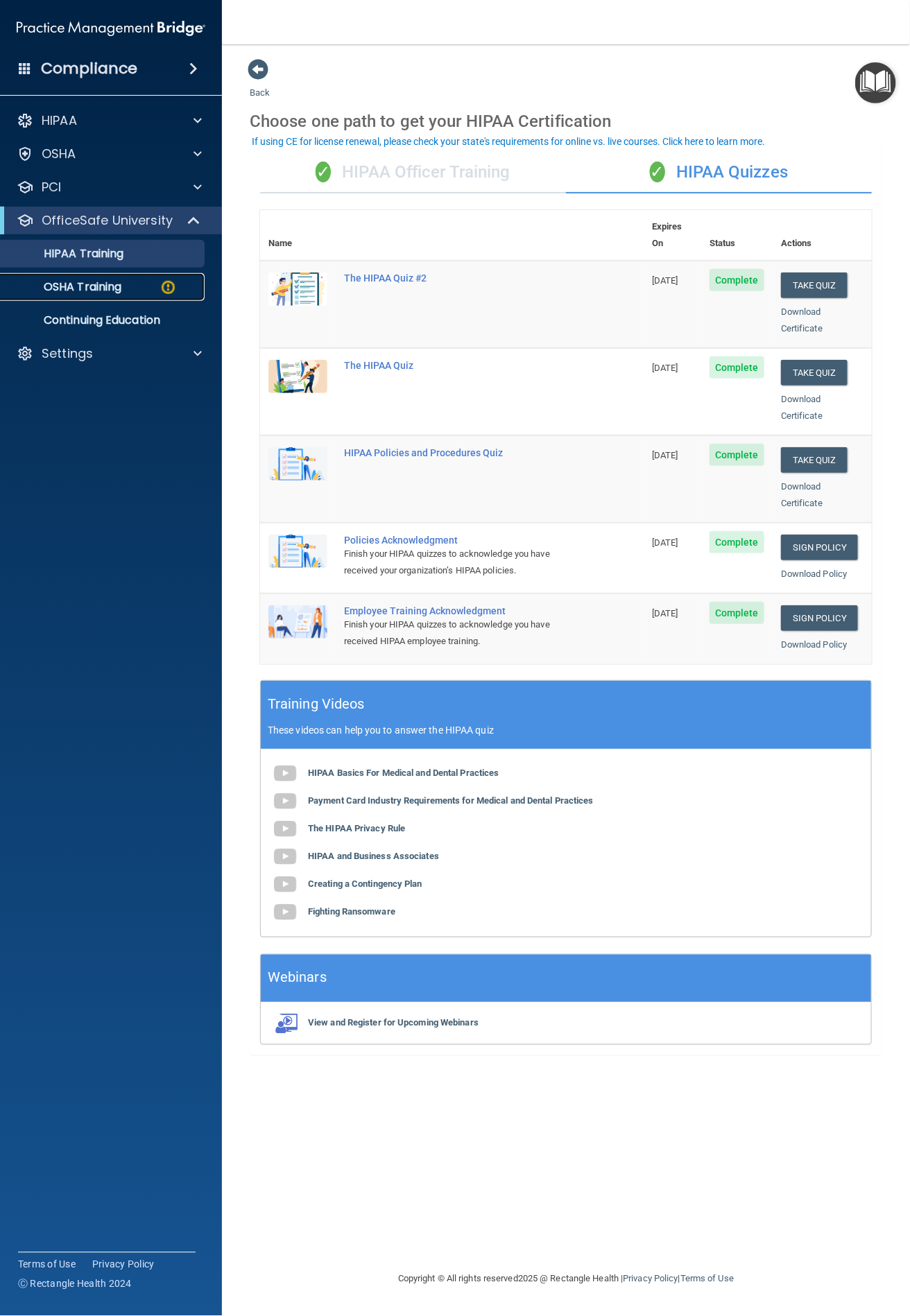
click at [97, 282] on p "OSHA Training" at bounding box center [65, 287] width 112 height 13
